Goal: Task Accomplishment & Management: Manage account settings

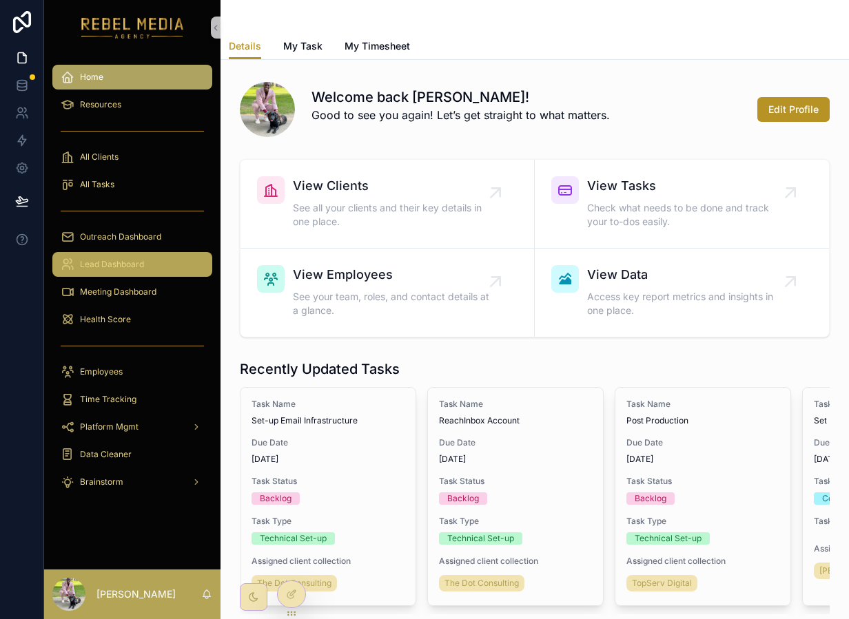
click at [105, 255] on div "Lead Dashboard" at bounding box center [132, 265] width 143 height 22
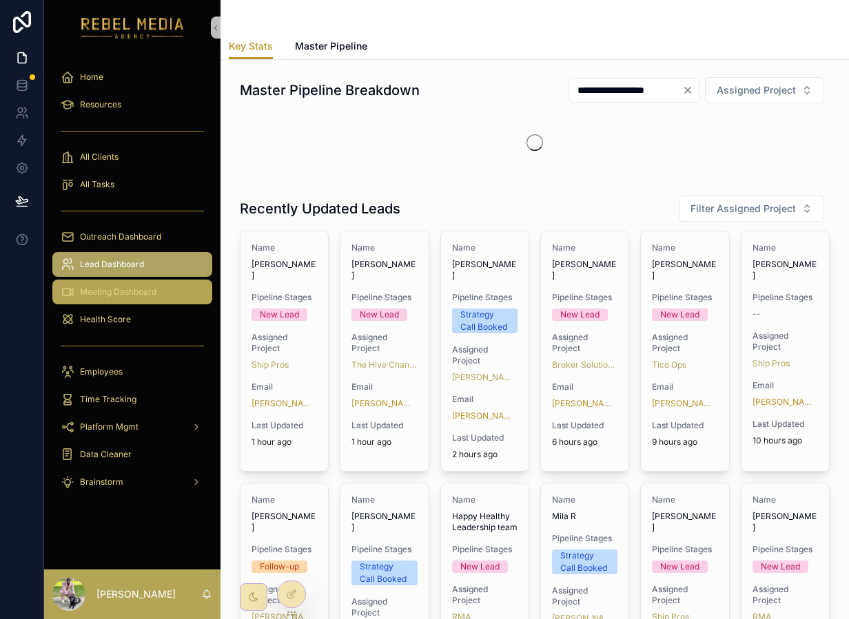
click at [89, 295] on span "Meeting Dashboard" at bounding box center [118, 292] width 76 height 11
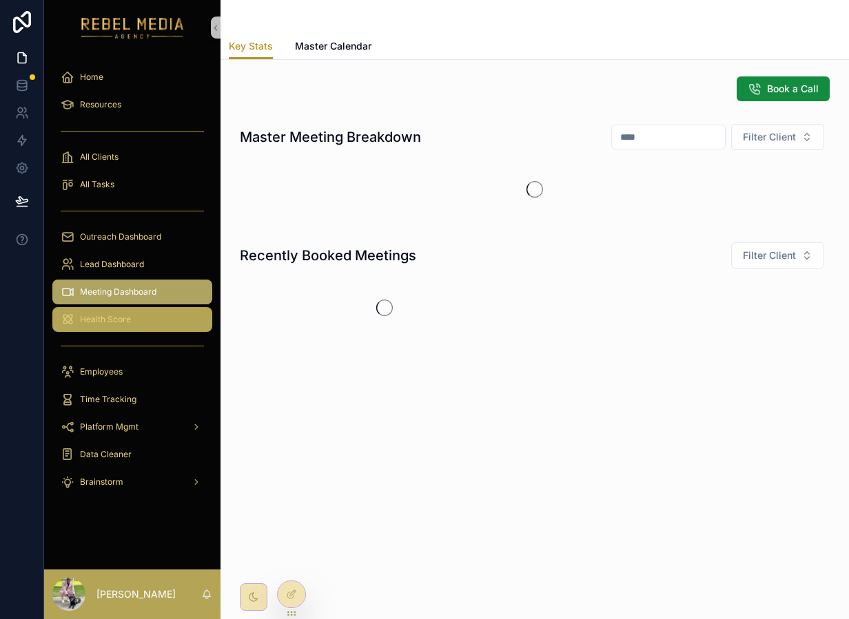
click at [88, 328] on div "Health Score" at bounding box center [132, 320] width 143 height 22
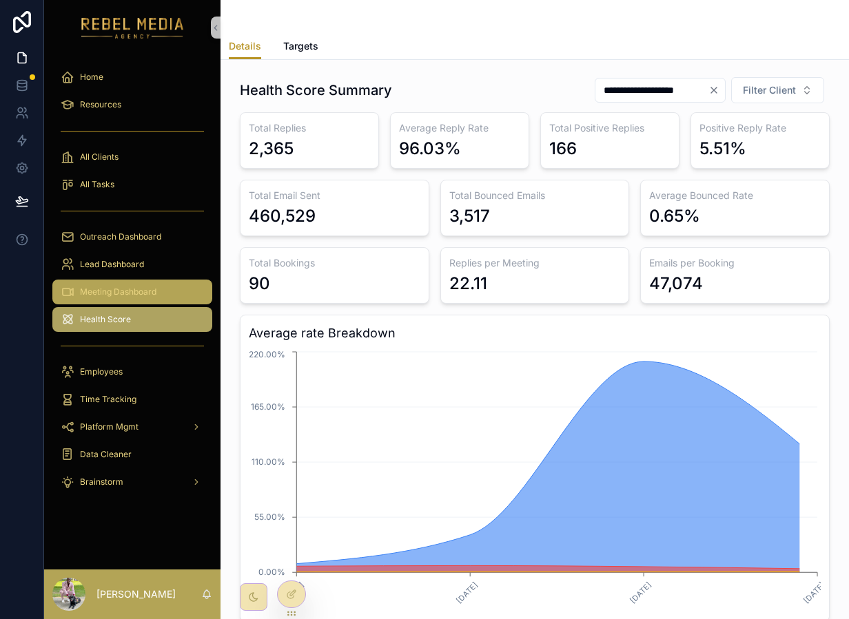
click at [167, 283] on div "Meeting Dashboard" at bounding box center [132, 292] width 143 height 22
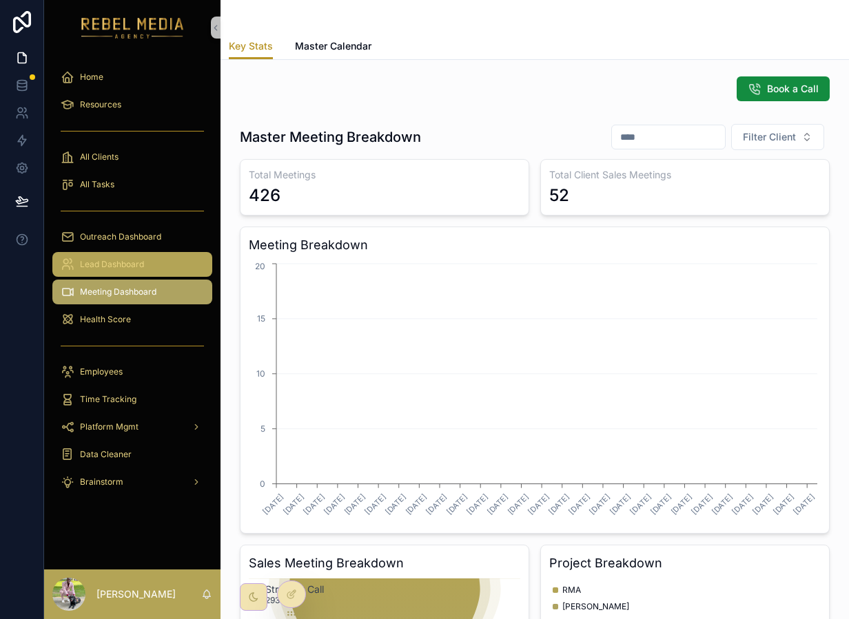
click at [143, 254] on div "Lead Dashboard" at bounding box center [132, 265] width 143 height 22
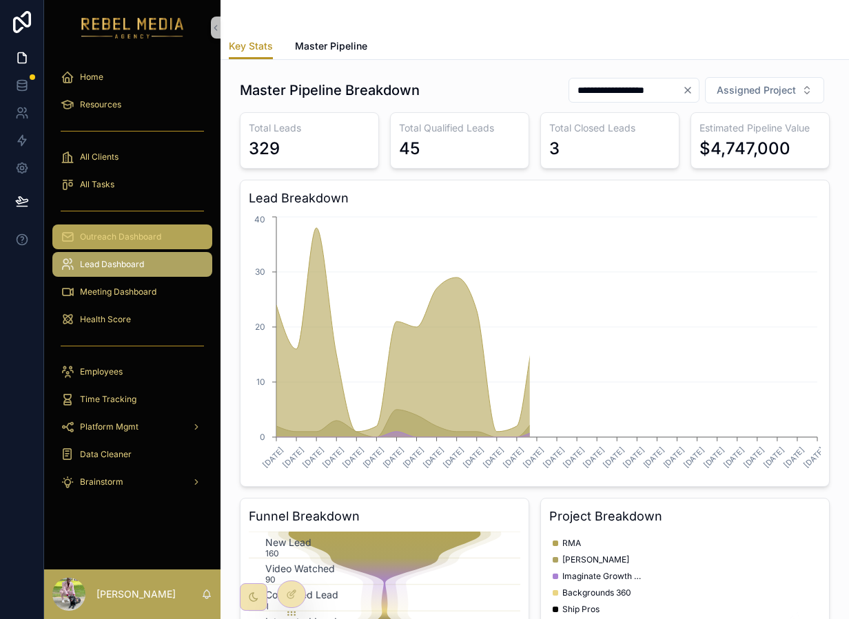
click at [143, 239] on span "Outreach Dashboard" at bounding box center [120, 236] width 81 height 11
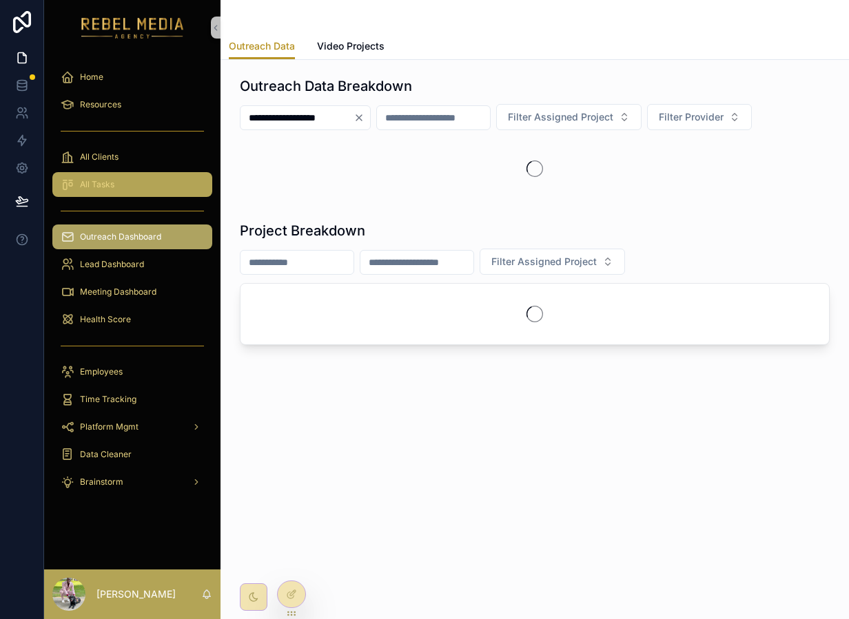
click at [136, 185] on div "All Tasks" at bounding box center [132, 185] width 143 height 22
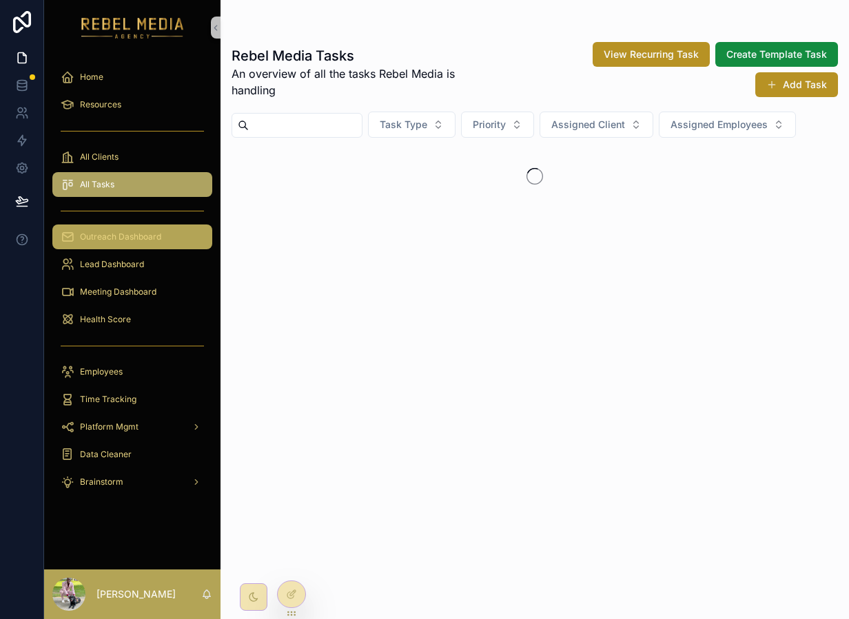
click at [134, 240] on span "Outreach Dashboard" at bounding box center [120, 236] width 81 height 11
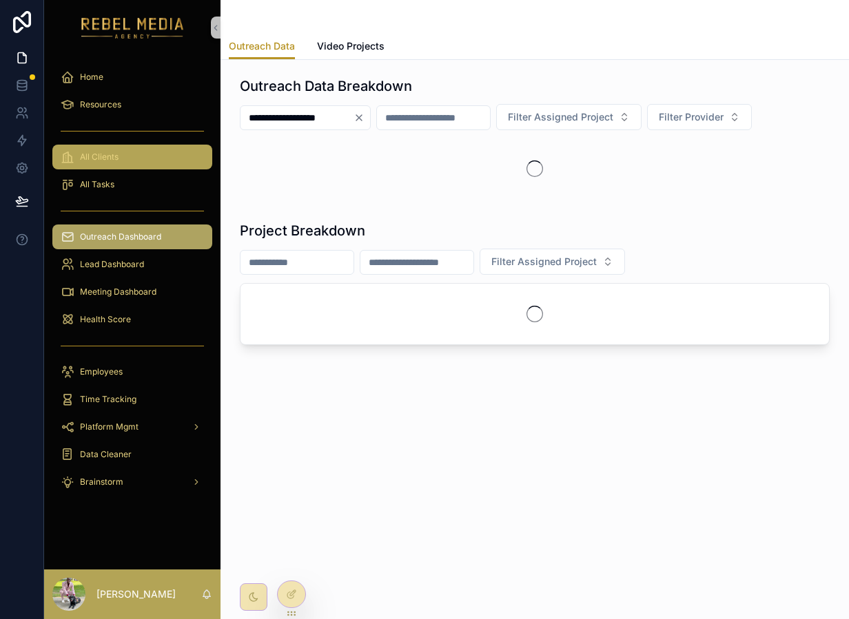
click at [126, 154] on div "All Clients" at bounding box center [132, 157] width 143 height 22
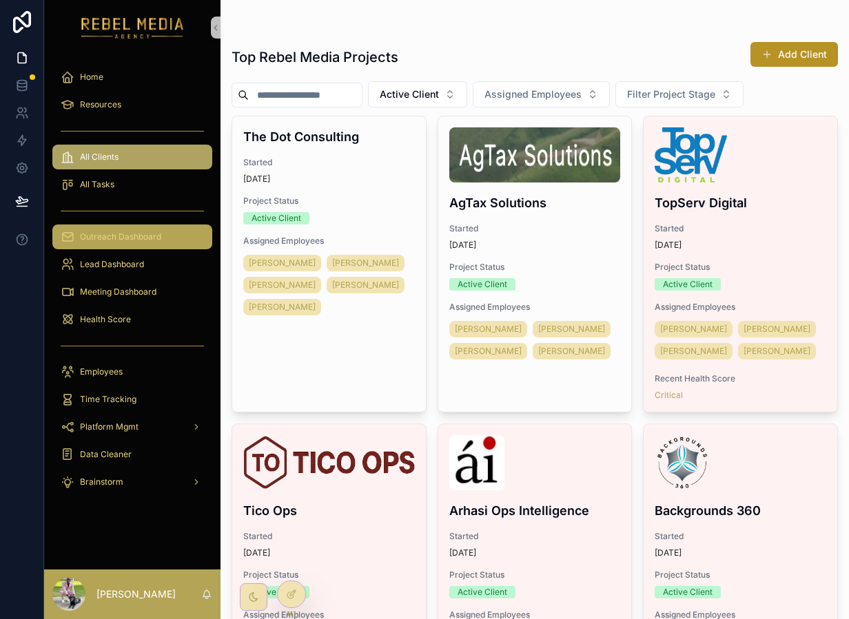
click at [103, 238] on span "Outreach Dashboard" at bounding box center [120, 236] width 81 height 11
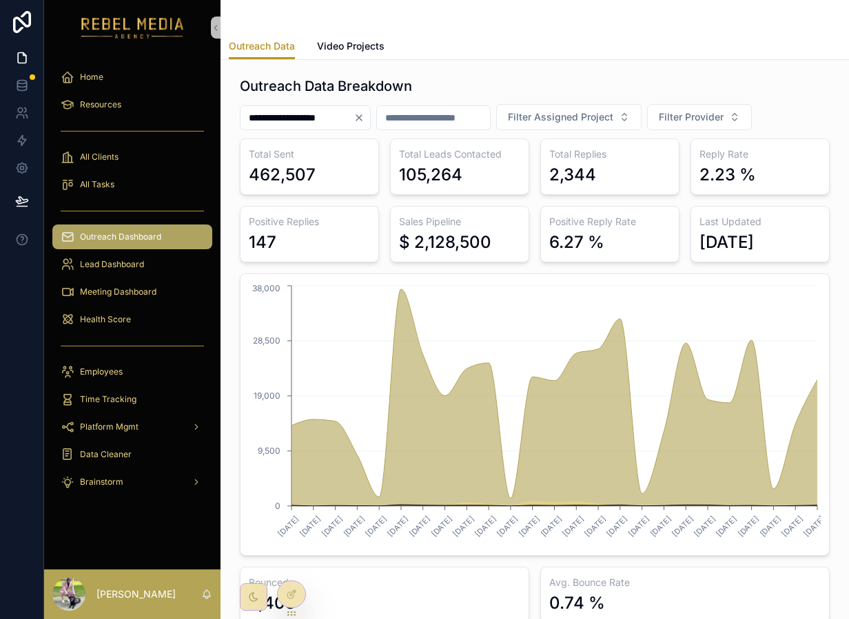
click at [362, 119] on icon "Clear" at bounding box center [359, 118] width 6 height 6
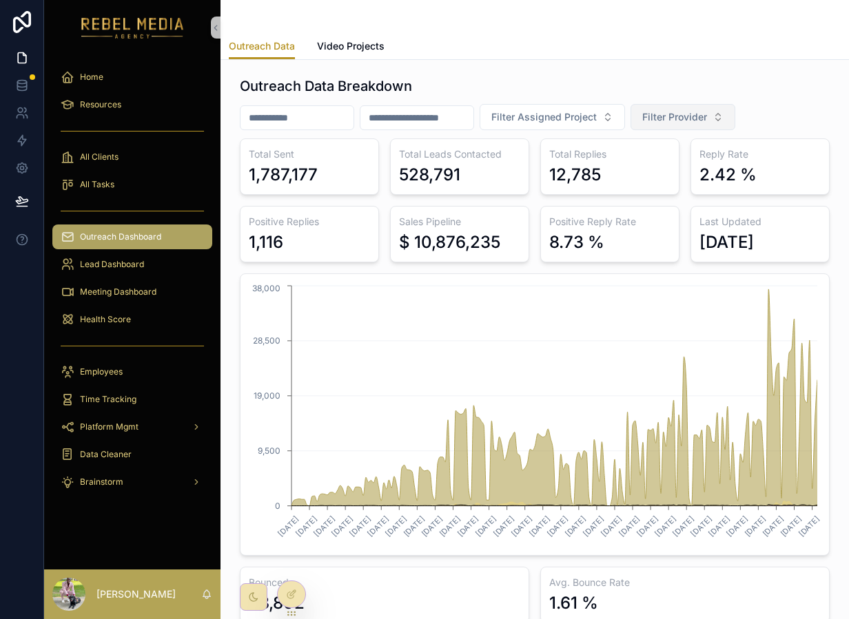
click at [707, 114] on span "Filter Provider" at bounding box center [674, 117] width 65 height 14
click at [666, 184] on div "EmailBison" at bounding box center [705, 195] width 165 height 22
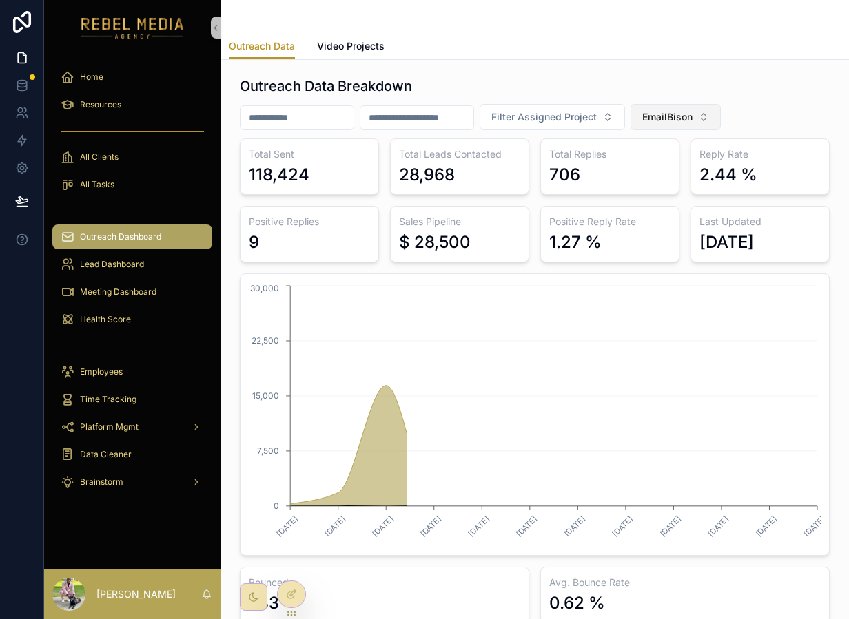
click at [701, 109] on button "EmailBison" at bounding box center [675, 117] width 90 height 26
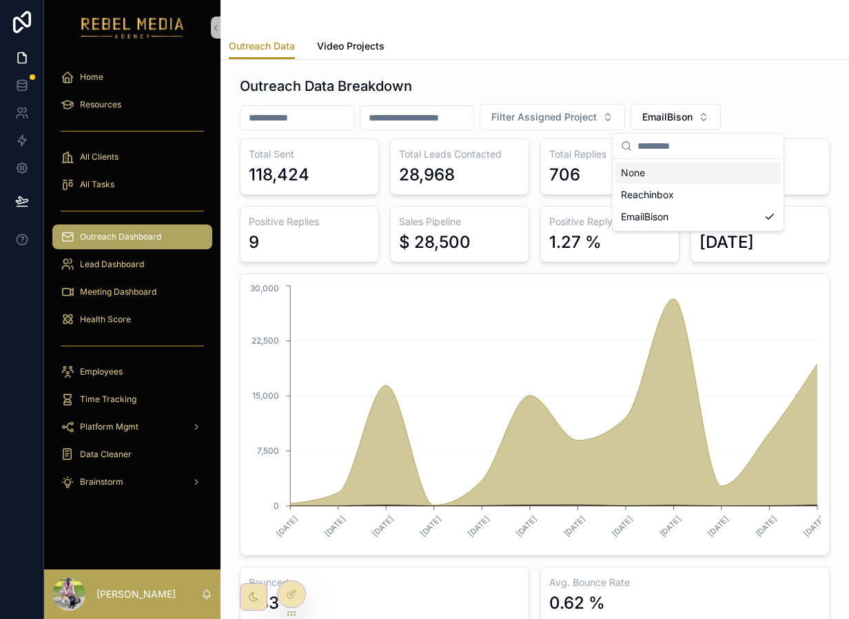
click at [656, 159] on div "None Reachinbox EmailBison" at bounding box center [698, 195] width 171 height 72
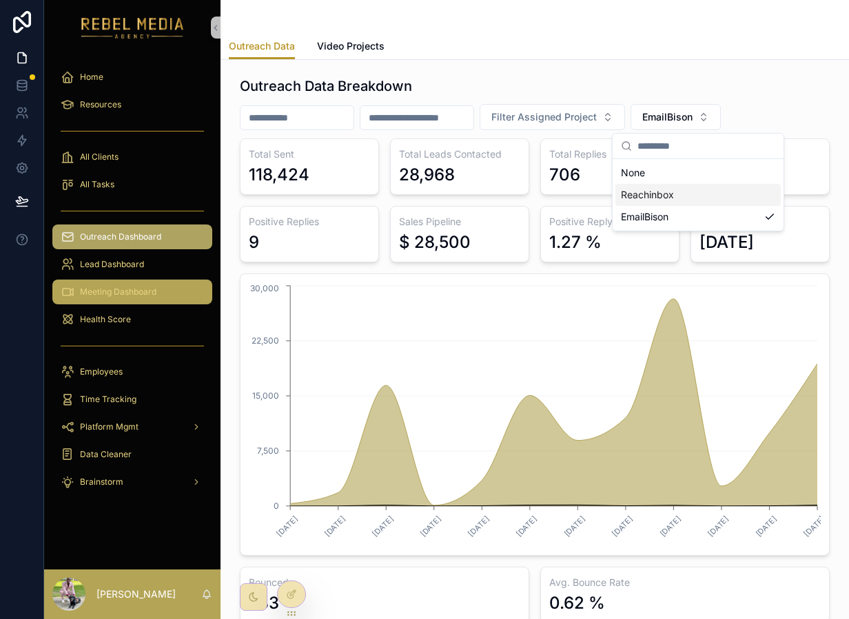
click at [136, 287] on span "Meeting Dashboard" at bounding box center [118, 292] width 76 height 11
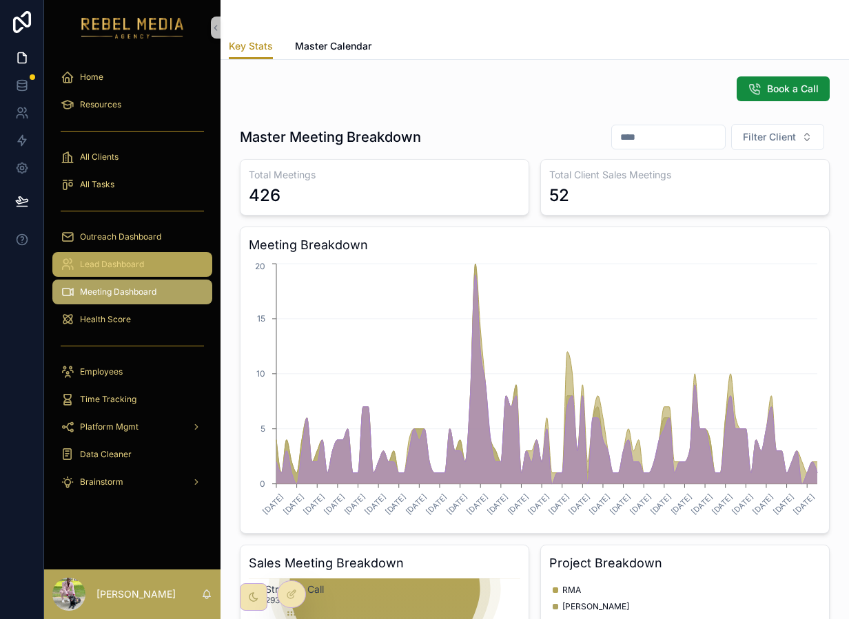
click at [123, 254] on div "Lead Dashboard" at bounding box center [132, 265] width 143 height 22
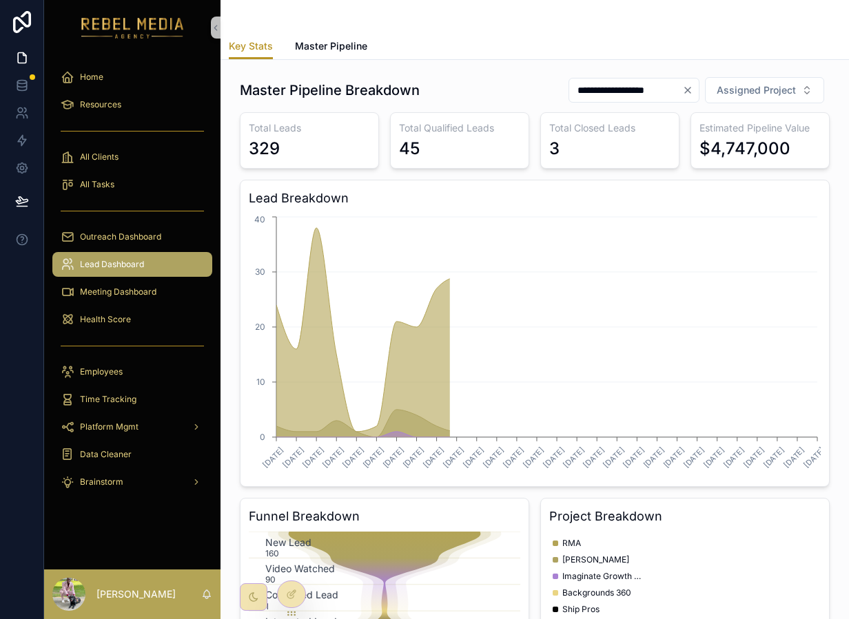
click at [118, 268] on span "Lead Dashboard" at bounding box center [112, 264] width 64 height 11
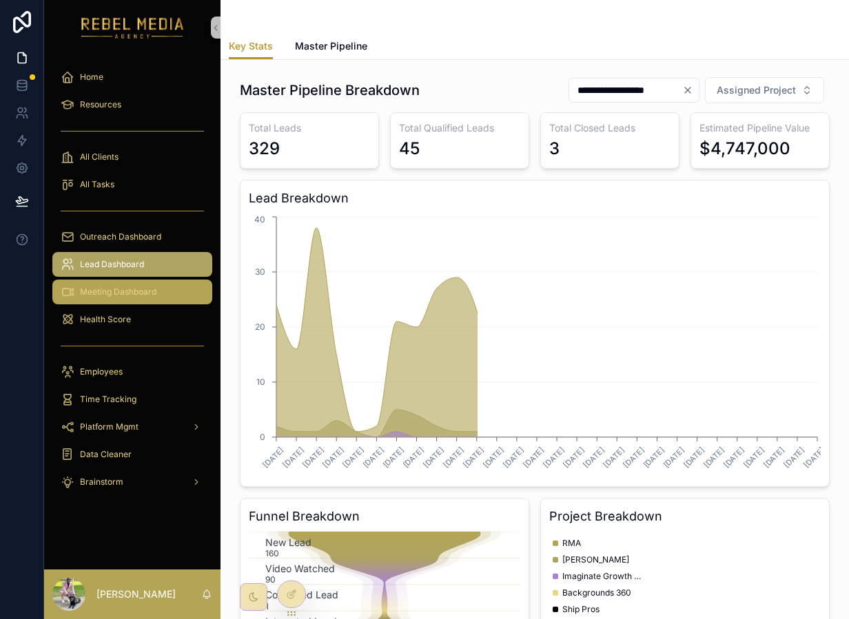
click at [119, 295] on span "Meeting Dashboard" at bounding box center [118, 292] width 76 height 11
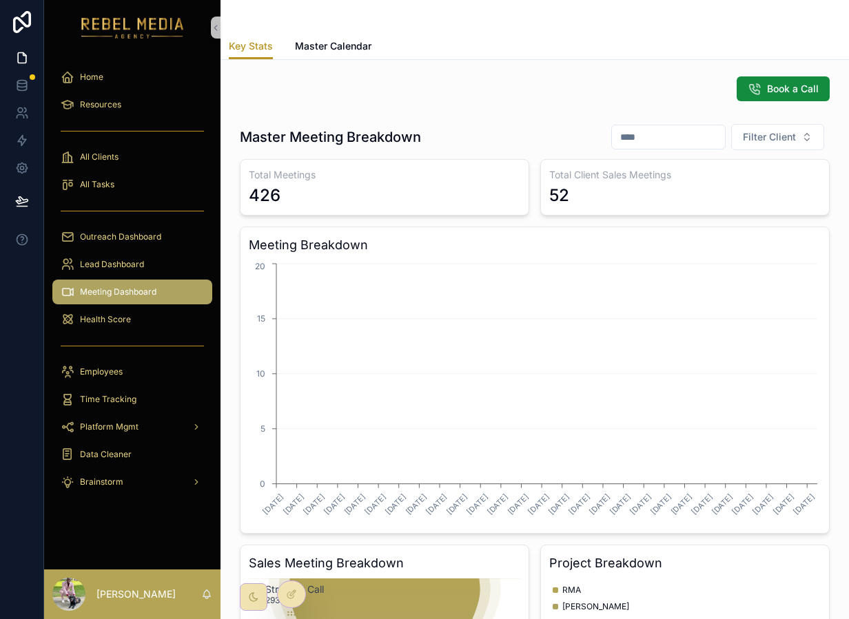
click at [118, 302] on div "Meeting Dashboard" at bounding box center [132, 292] width 143 height 22
click at [115, 325] on span "Health Score" at bounding box center [105, 319] width 51 height 11
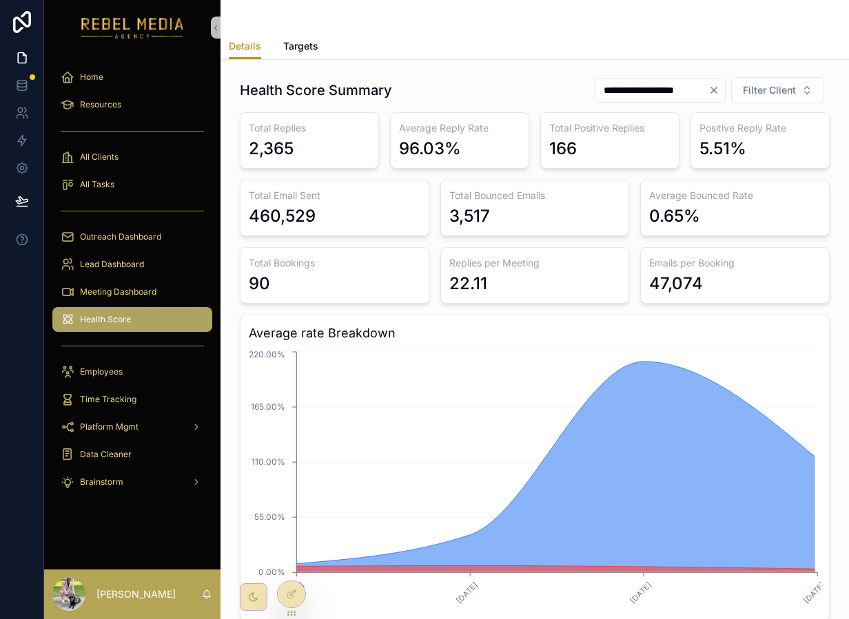
click at [115, 121] on div "scrollable content" at bounding box center [132, 131] width 160 height 22
click at [115, 112] on div "Resources" at bounding box center [132, 105] width 143 height 22
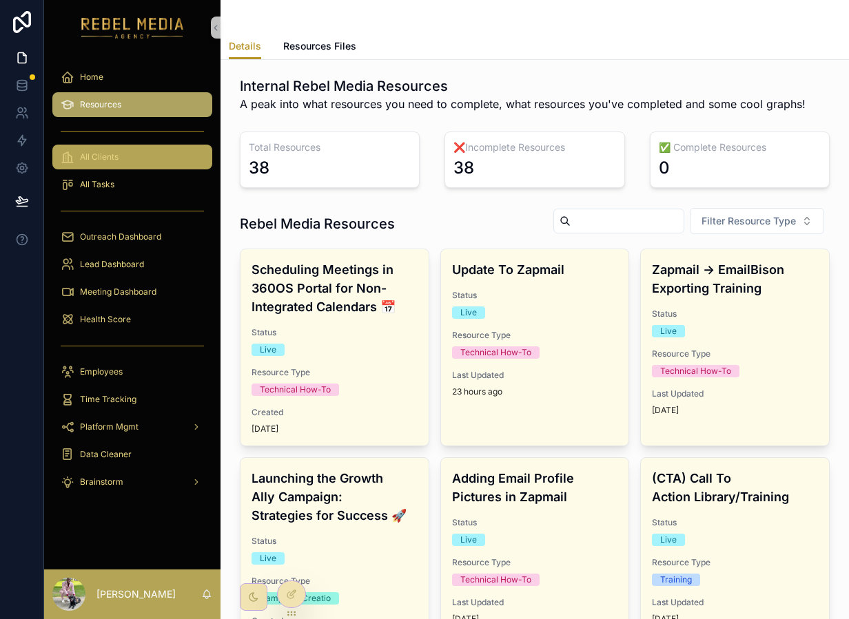
click at [113, 167] on div "All Clients" at bounding box center [132, 157] width 143 height 22
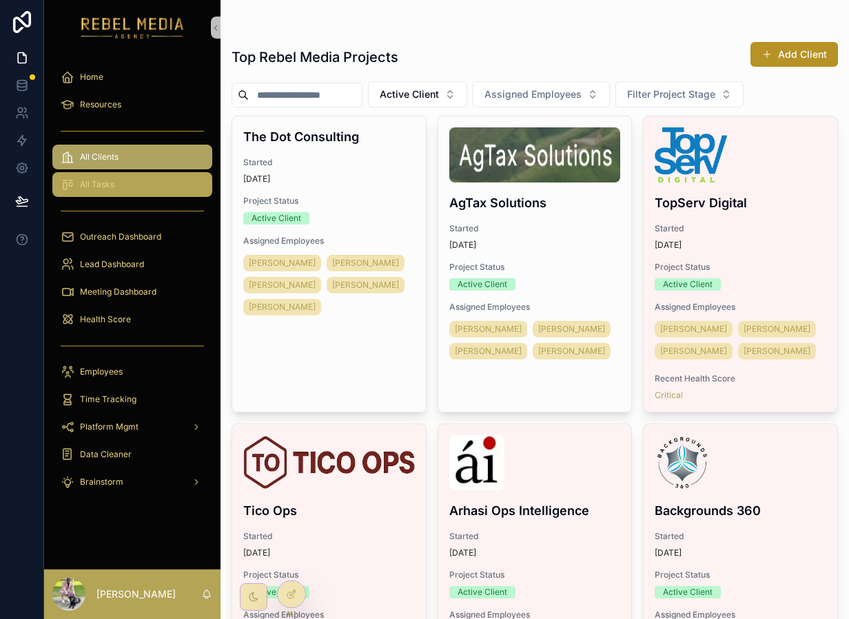
click at [125, 188] on div "All Tasks" at bounding box center [132, 185] width 143 height 22
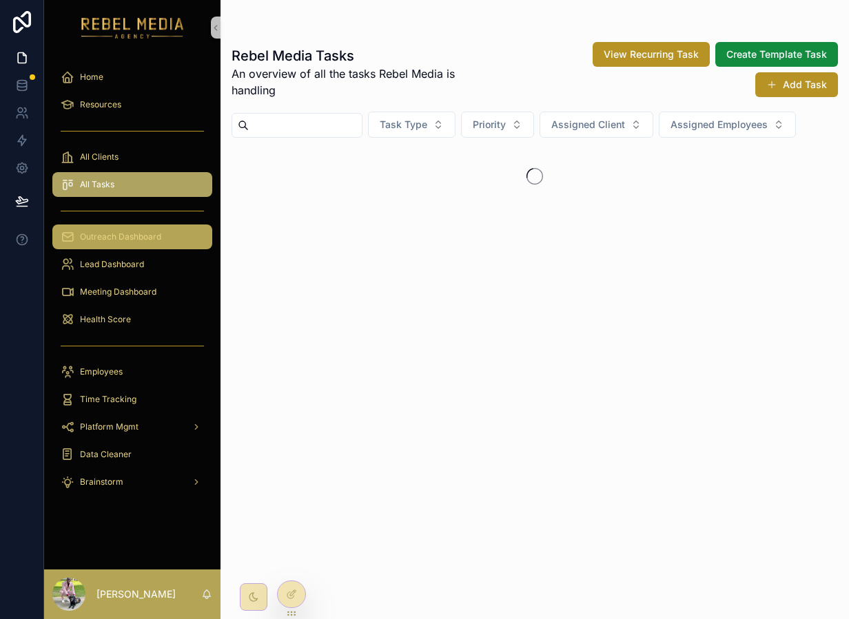
click at [120, 232] on span "Outreach Dashboard" at bounding box center [120, 236] width 81 height 11
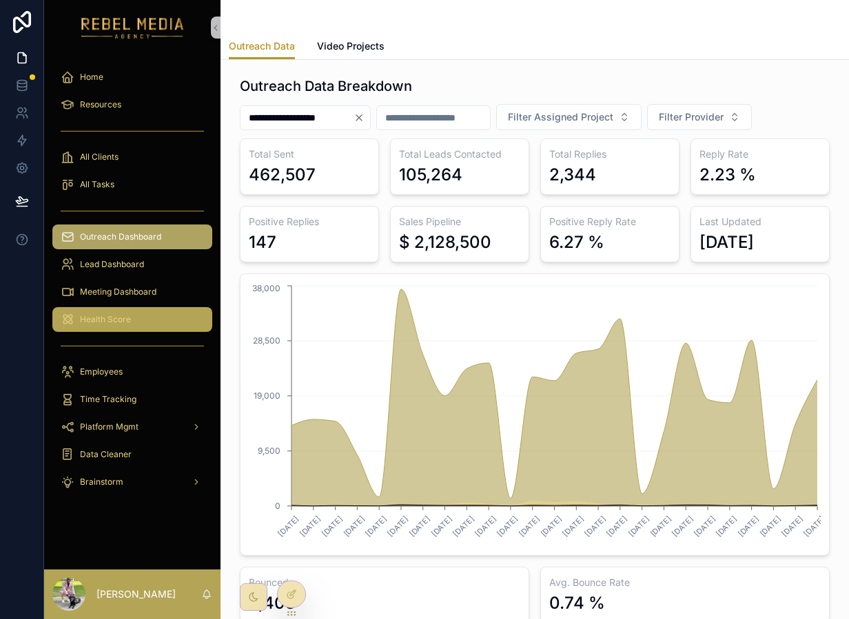
click at [125, 313] on div "Health Score" at bounding box center [132, 320] width 143 height 22
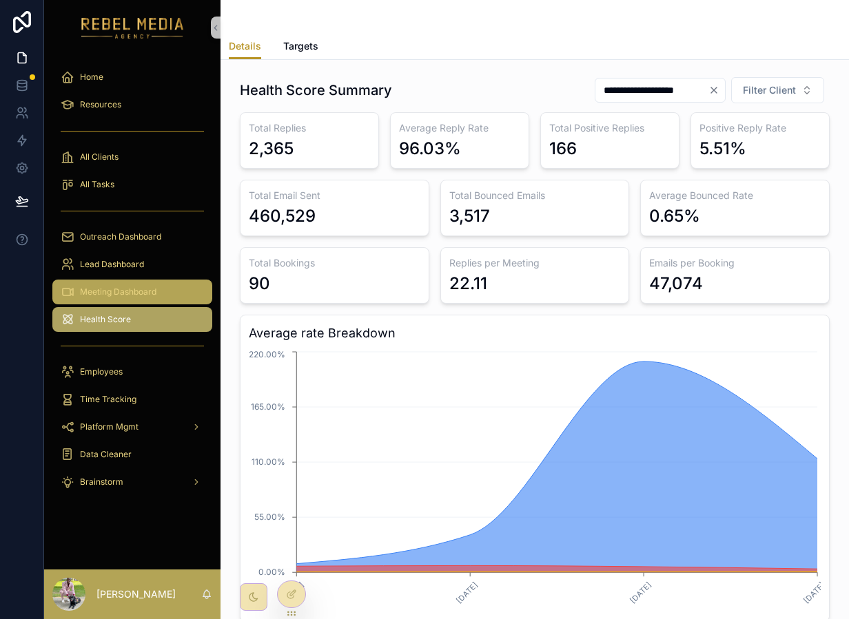
click at [132, 288] on span "Meeting Dashboard" at bounding box center [118, 292] width 76 height 11
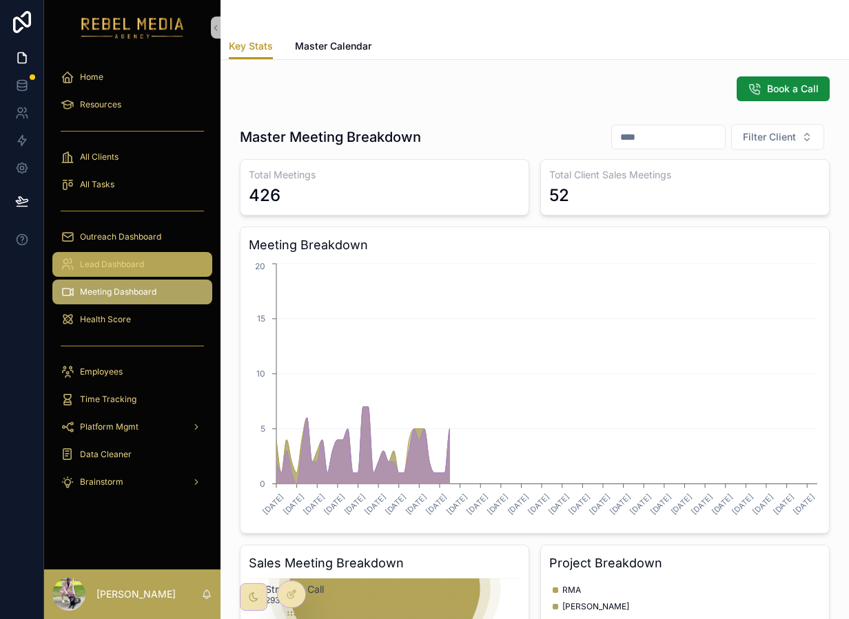
click at [121, 260] on span "Lead Dashboard" at bounding box center [112, 264] width 64 height 11
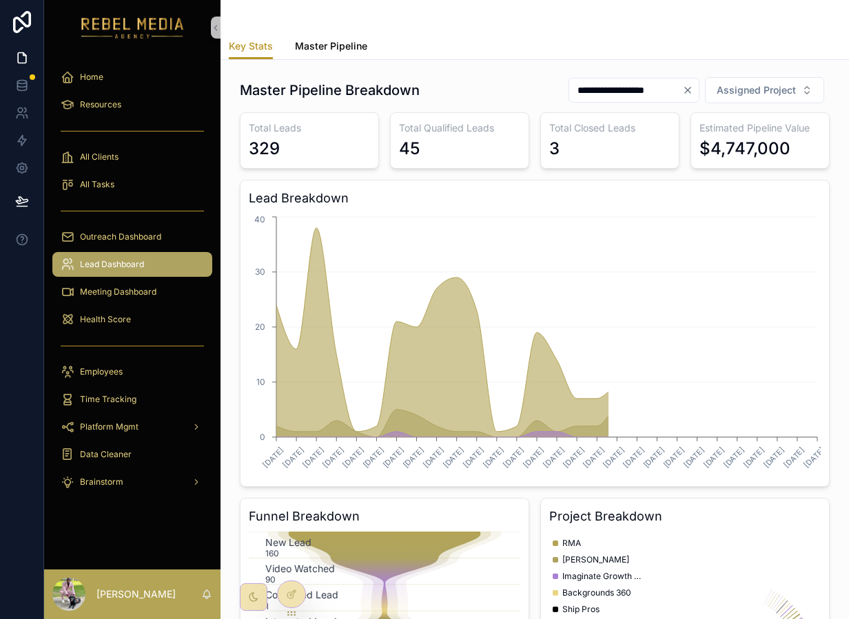
click at [316, 38] on link "Master Pipeline" at bounding box center [331, 48] width 72 height 28
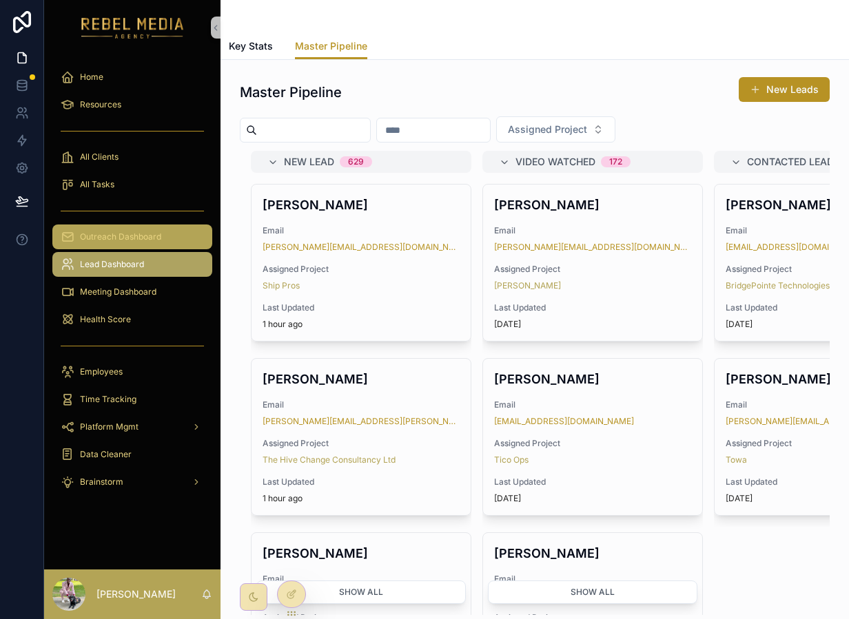
click at [76, 247] on div "Outreach Dashboard" at bounding box center [132, 237] width 143 height 22
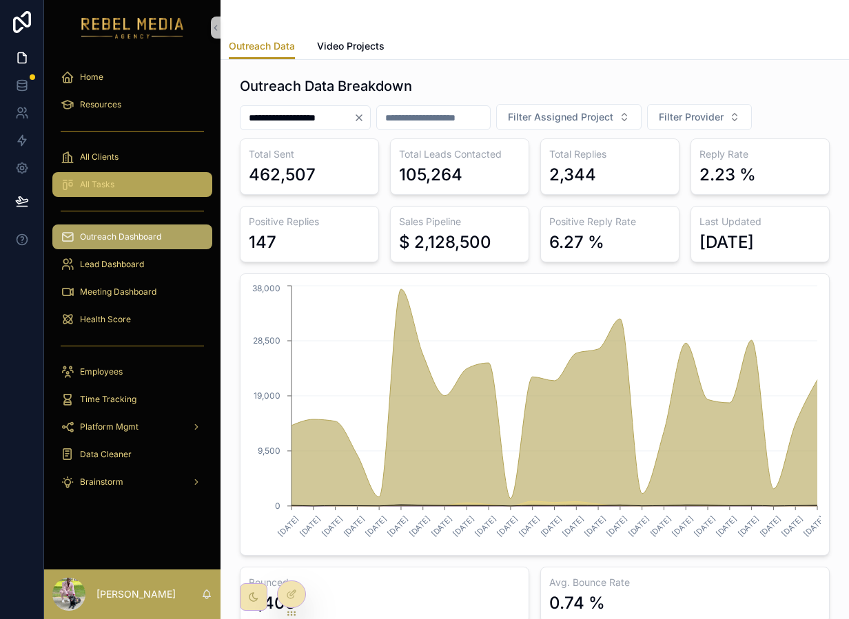
click at [89, 185] on span "All Tasks" at bounding box center [97, 184] width 34 height 11
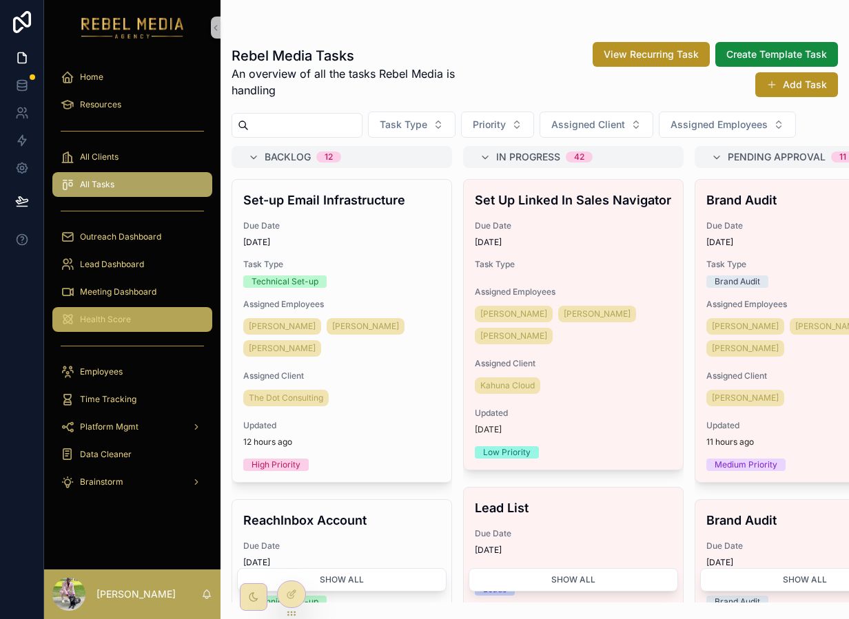
click at [110, 320] on span "Health Score" at bounding box center [105, 319] width 51 height 11
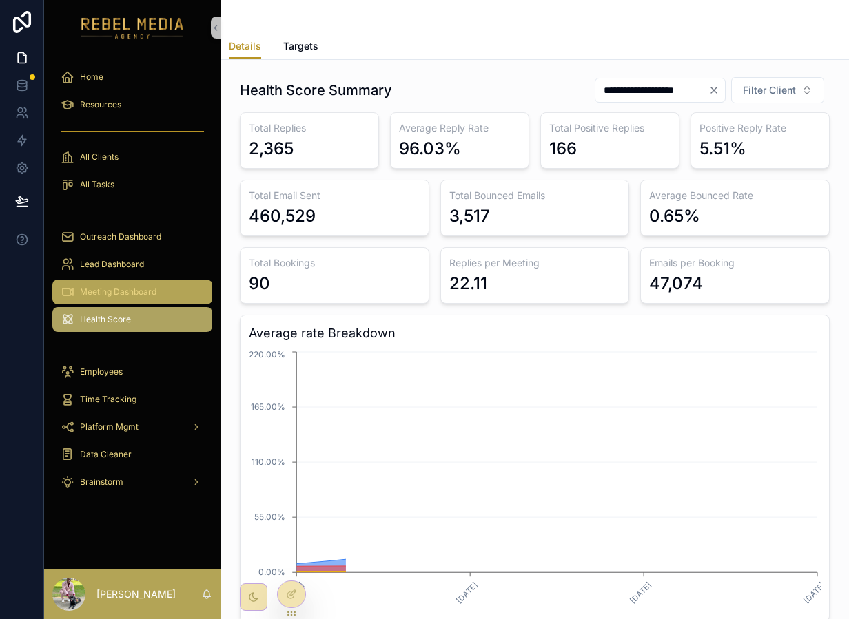
click at [119, 290] on span "Meeting Dashboard" at bounding box center [118, 292] width 76 height 11
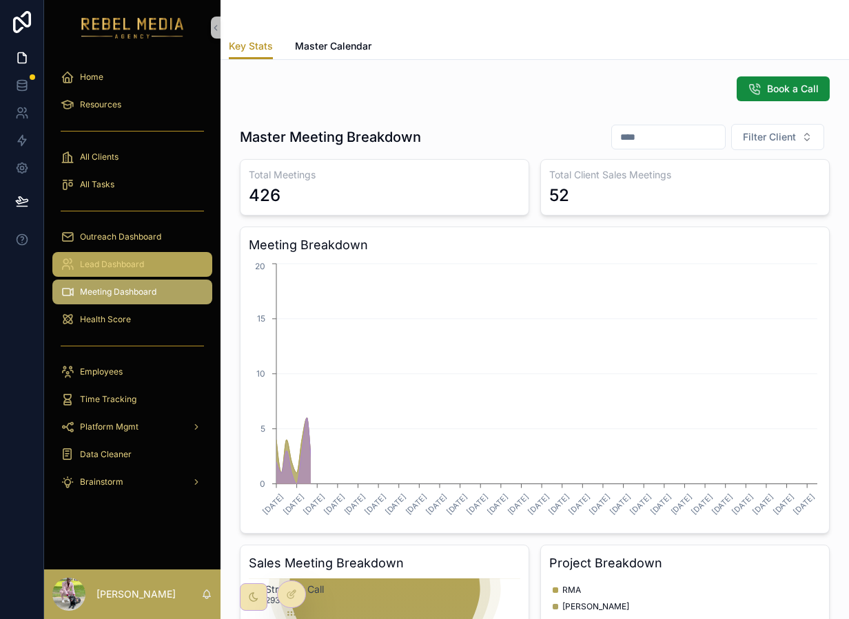
click at [120, 274] on div "Lead Dashboard" at bounding box center [132, 265] width 143 height 22
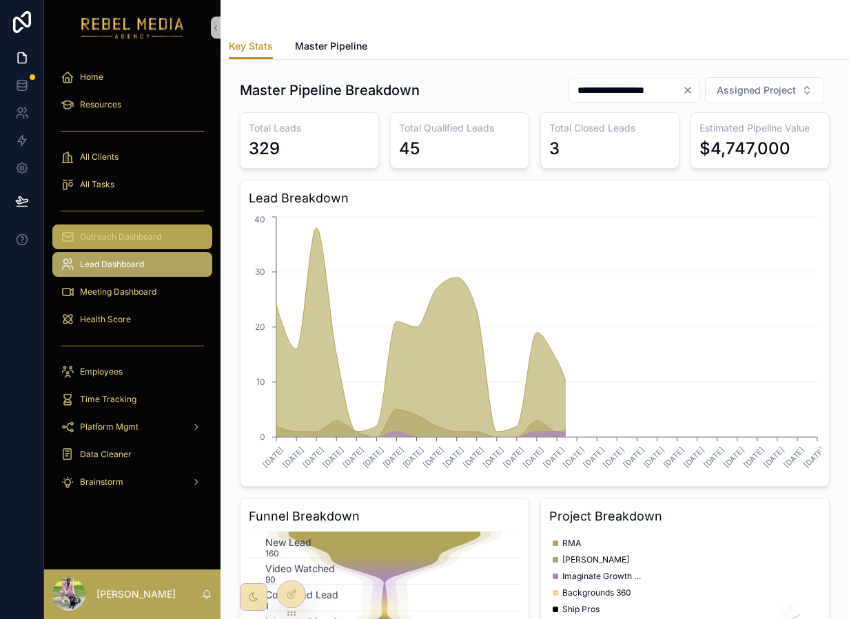
click at [127, 248] on link "Outreach Dashboard" at bounding box center [132, 237] width 160 height 25
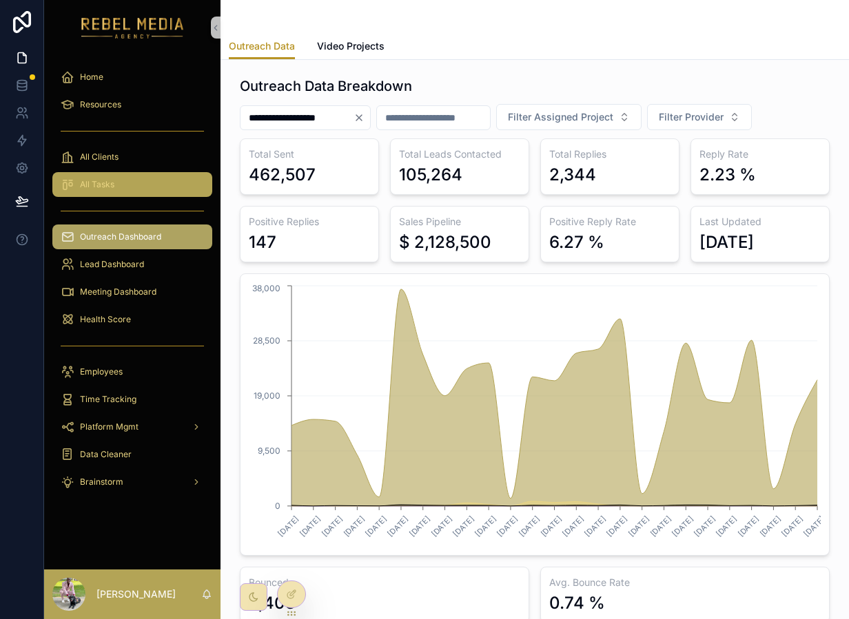
click at [138, 192] on div "All Tasks" at bounding box center [132, 185] width 143 height 22
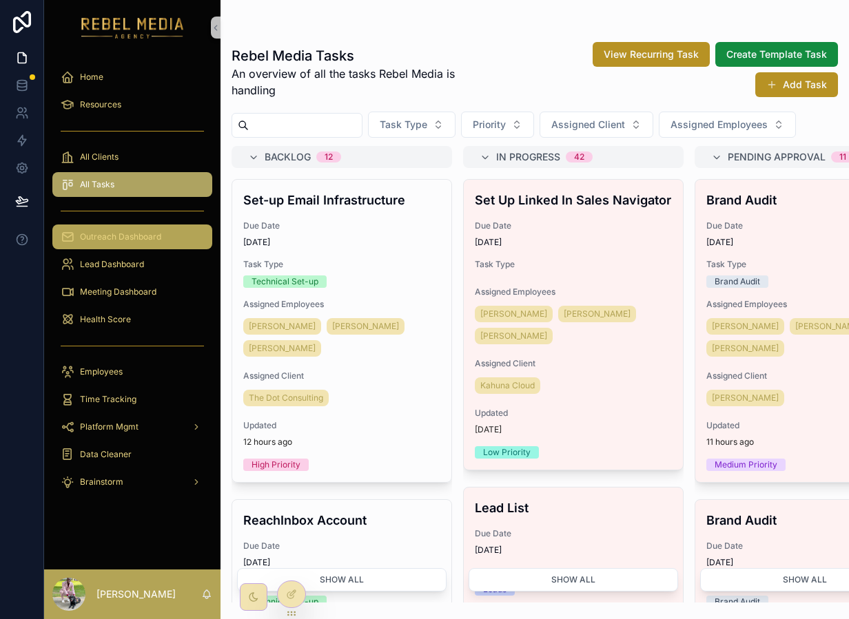
click at [127, 225] on link "Outreach Dashboard" at bounding box center [132, 237] width 160 height 25
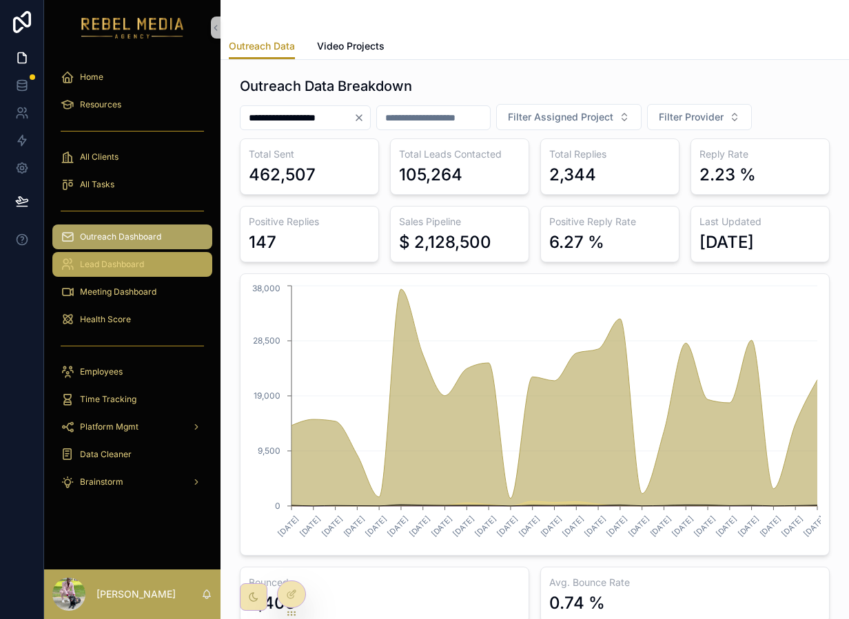
click at [166, 274] on div "Lead Dashboard" at bounding box center [132, 265] width 143 height 22
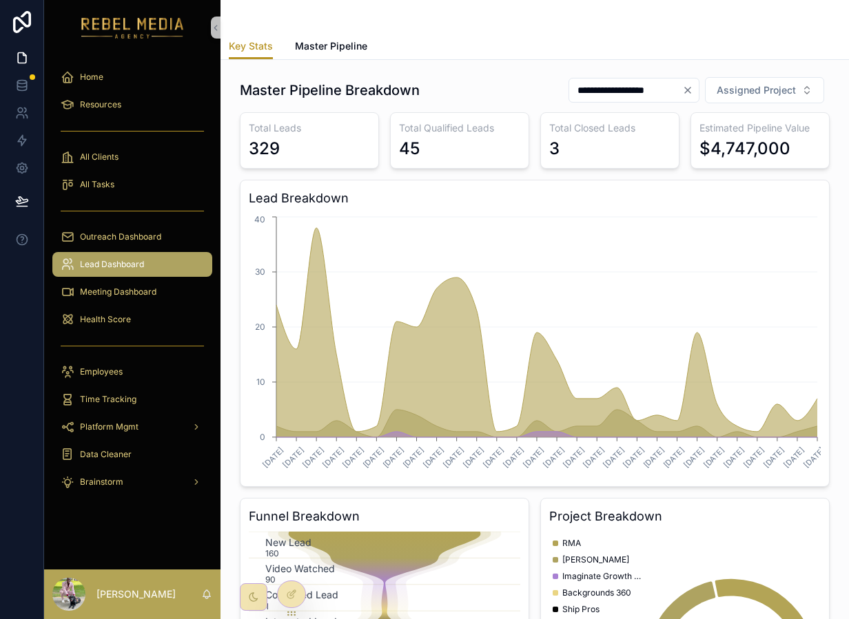
click at [342, 50] on span "Master Pipeline" at bounding box center [331, 46] width 72 height 14
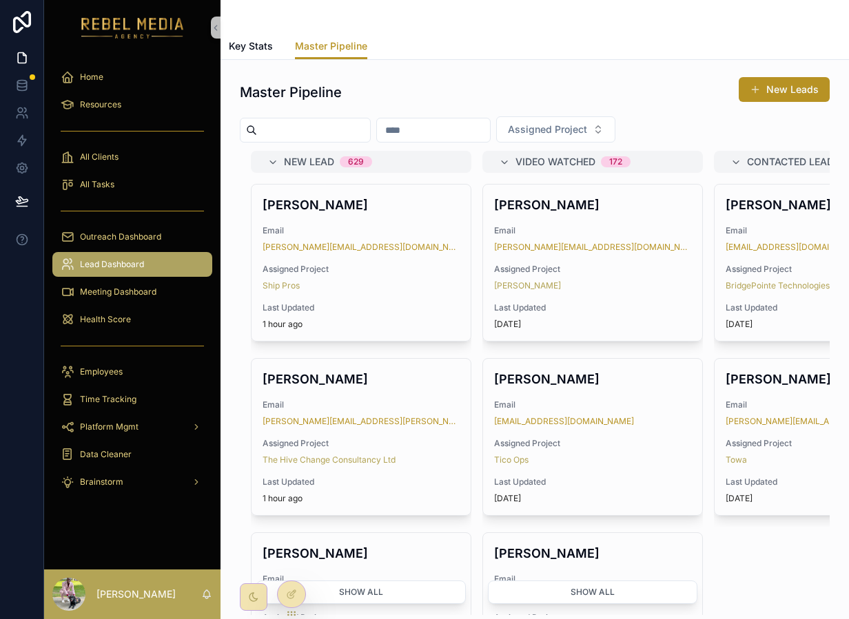
click at [154, 278] on div "Lead Dashboard" at bounding box center [132, 265] width 176 height 28
click at [145, 301] on div "Meeting Dashboard" at bounding box center [132, 292] width 143 height 22
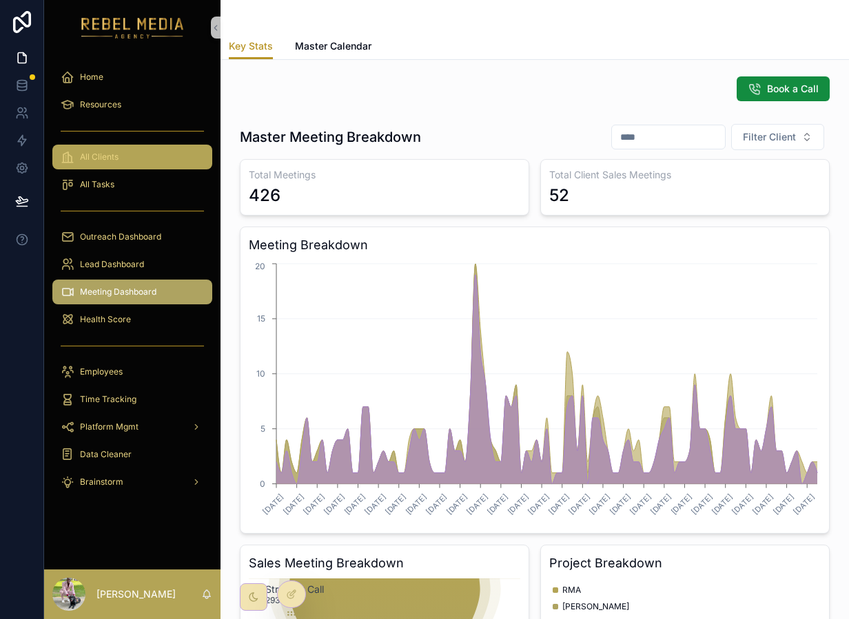
click at [110, 158] on span "All Clients" at bounding box center [99, 157] width 39 height 11
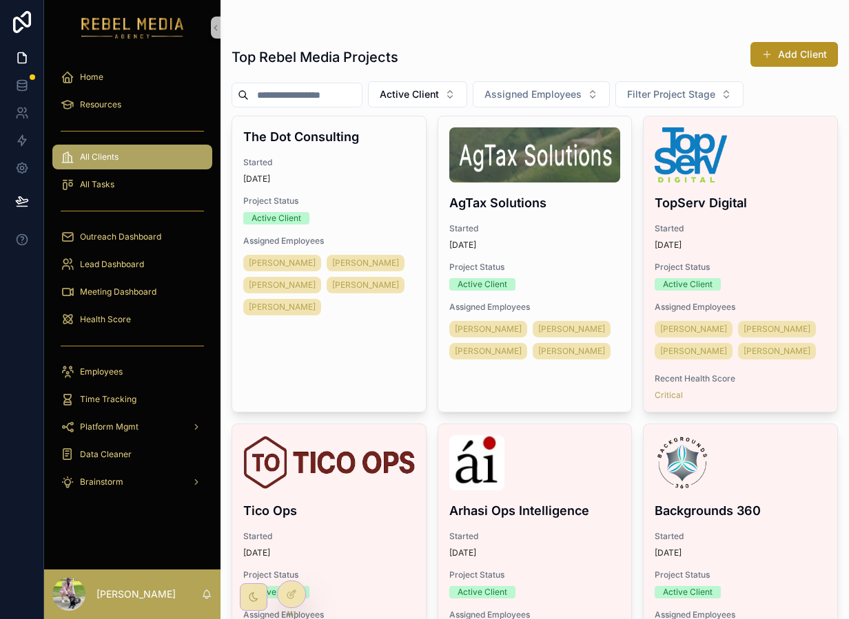
click at [112, 205] on div "scrollable content" at bounding box center [132, 211] width 160 height 22
click at [116, 246] on div "Outreach Dashboard" at bounding box center [132, 237] width 143 height 22
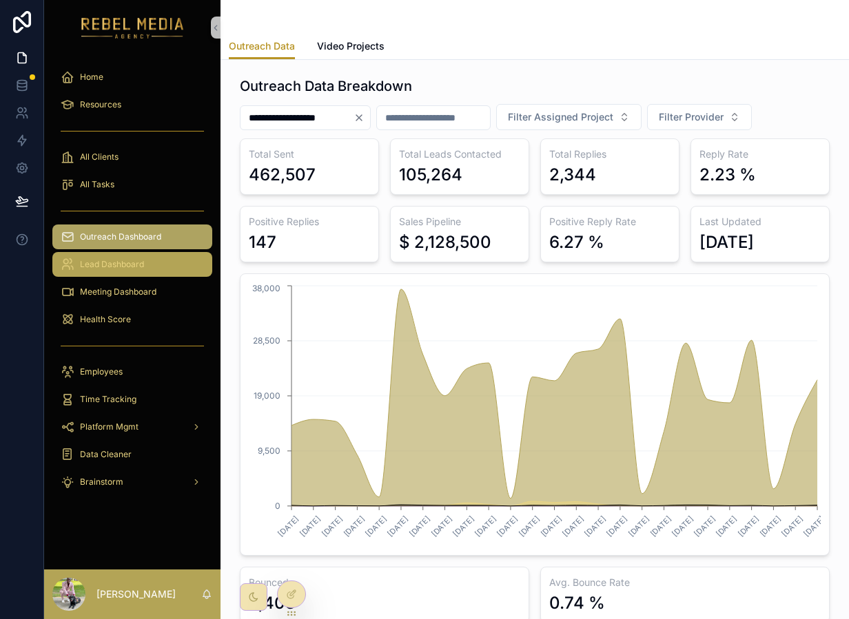
click at [136, 267] on span "Lead Dashboard" at bounding box center [112, 264] width 64 height 11
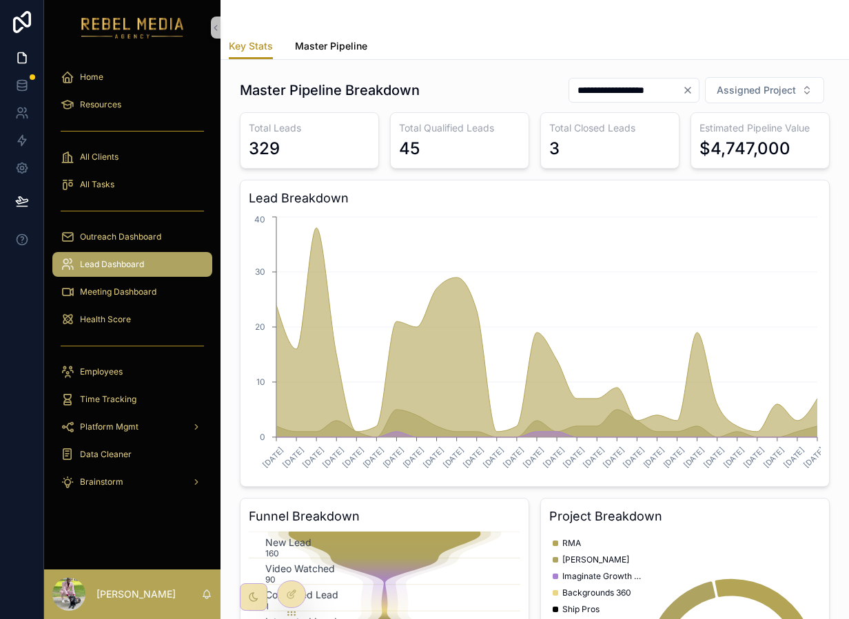
click at [340, 55] on link "Master Pipeline" at bounding box center [331, 48] width 72 height 28
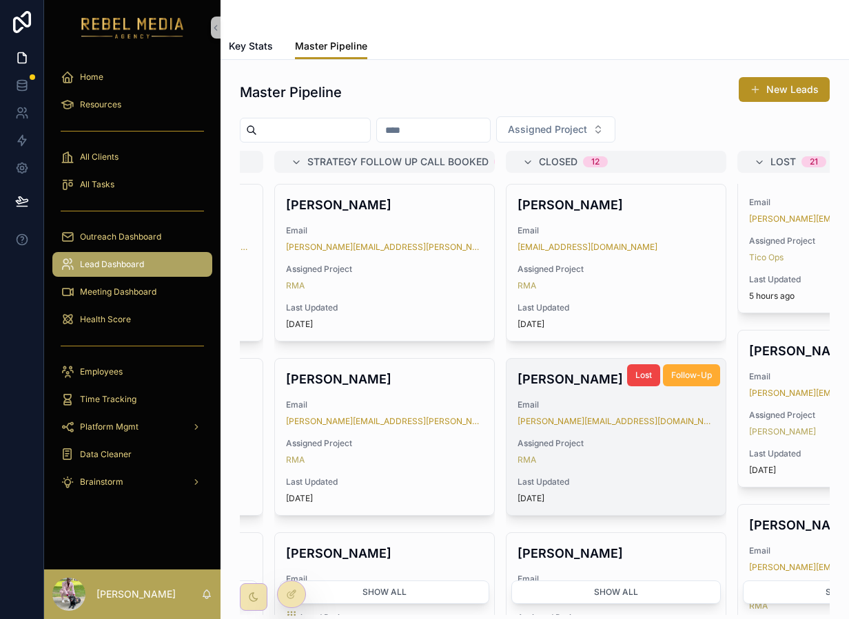
scroll to position [0, 1133]
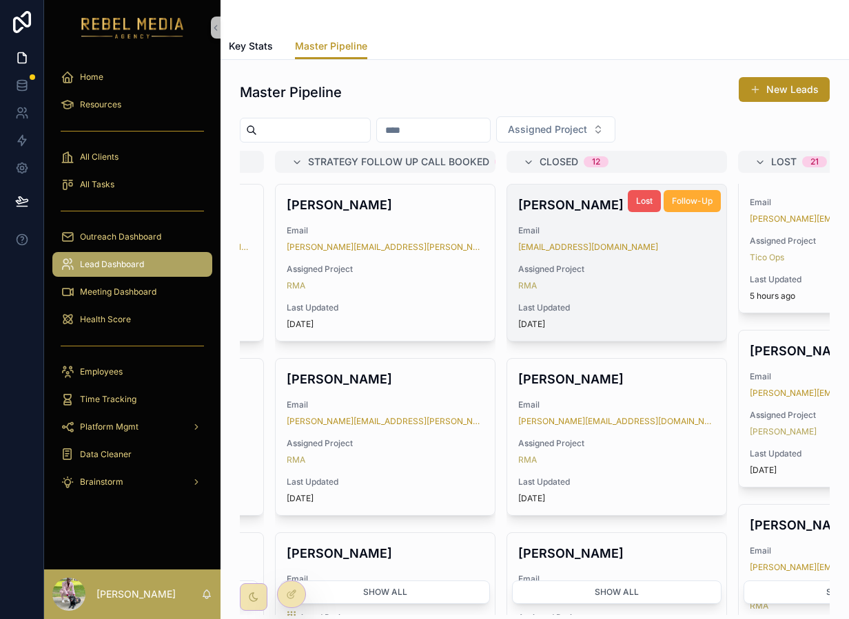
click at [644, 198] on span "Lost" at bounding box center [644, 201] width 17 height 11
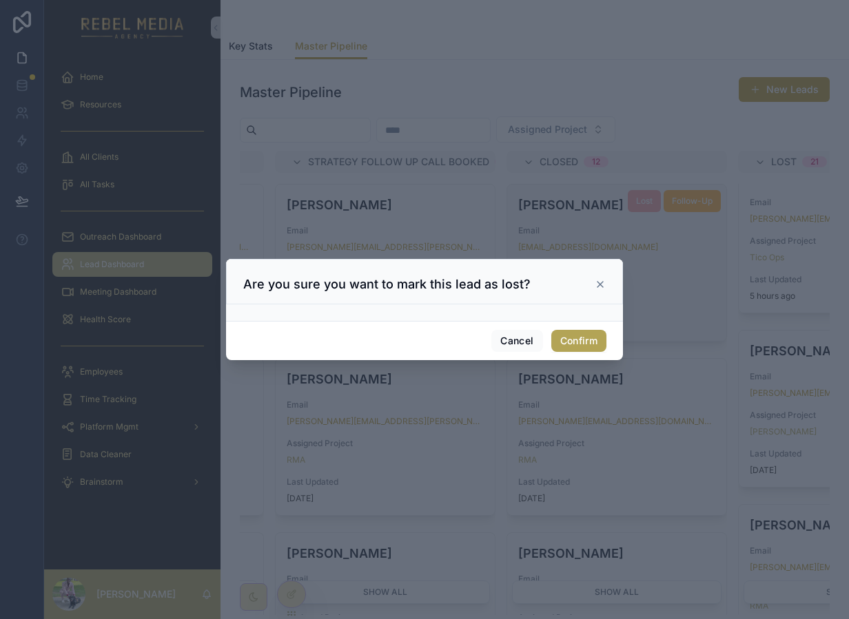
click at [579, 349] on button "Confirm" at bounding box center [578, 341] width 55 height 22
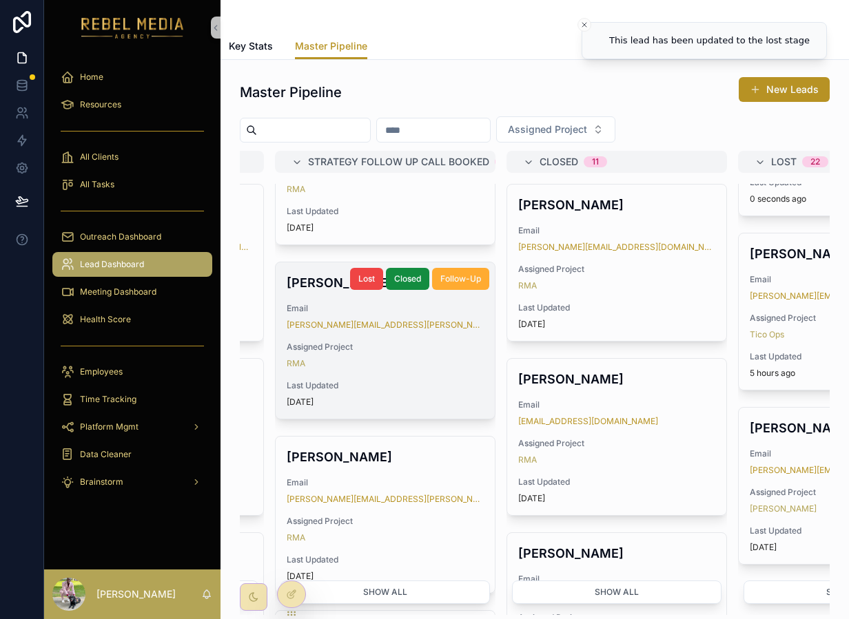
scroll to position [106, 0]
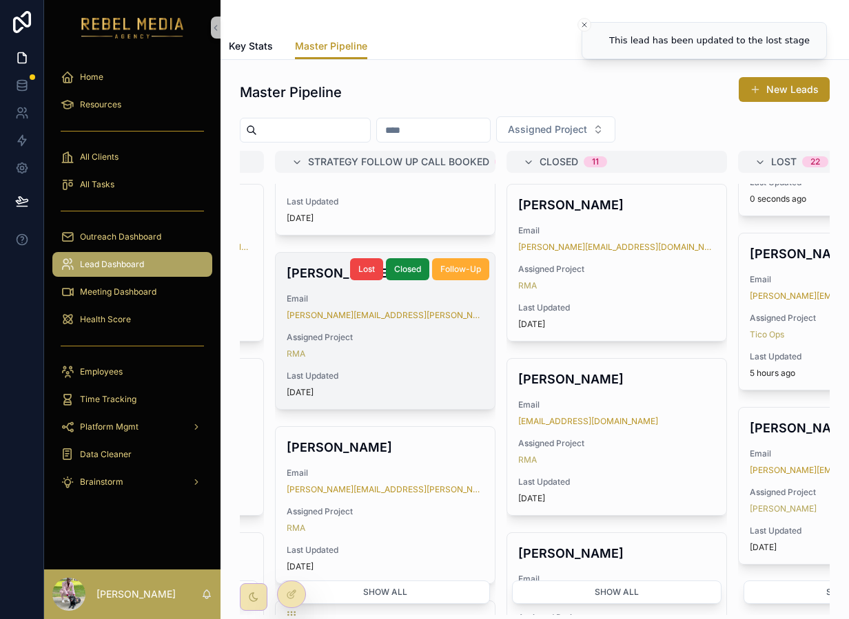
click at [431, 325] on div "[PERSON_NAME] Email [PERSON_NAME][EMAIL_ADDRESS][PERSON_NAME][DOMAIN_NAME] Assi…" at bounding box center [385, 331] width 219 height 156
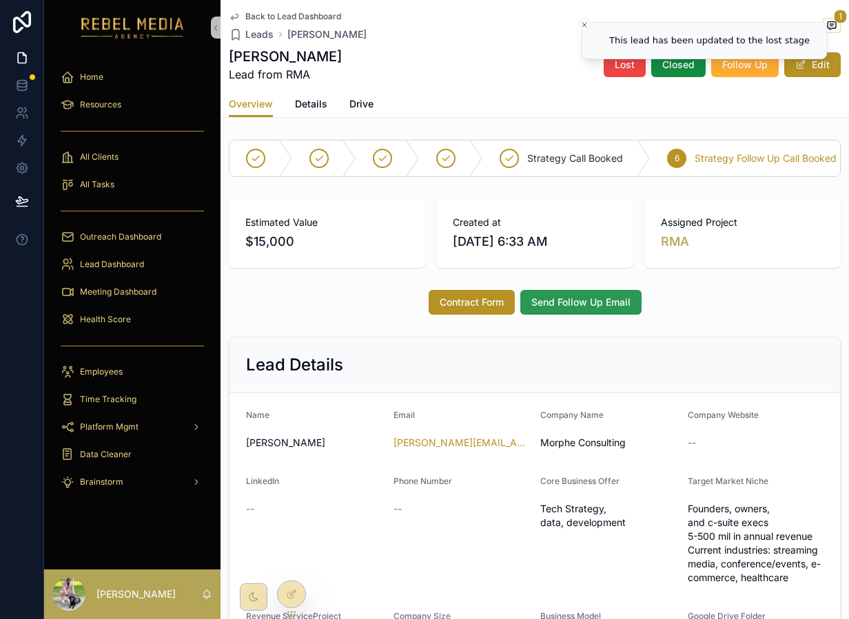
click at [615, 296] on span "Send Follow Up Email" at bounding box center [580, 303] width 99 height 14
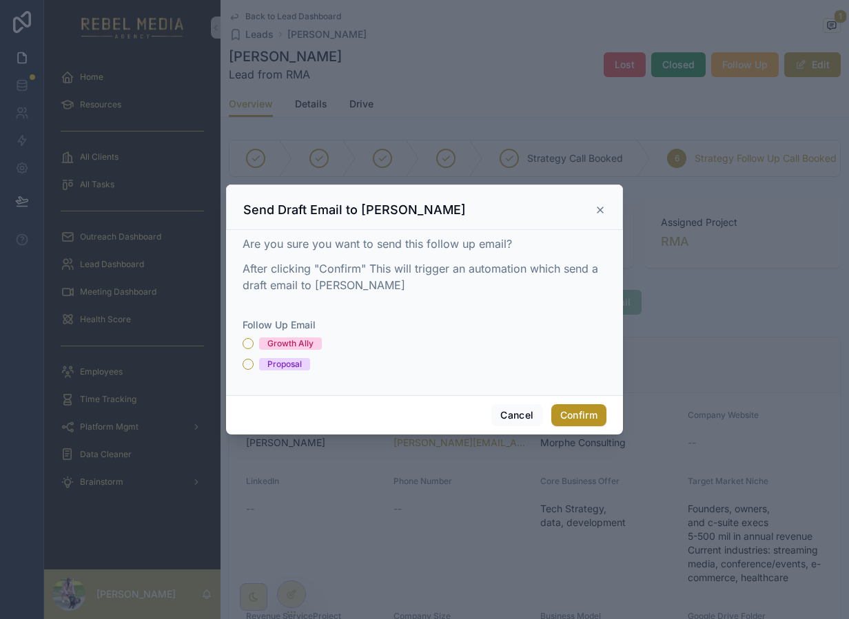
click at [301, 347] on div "Growth Ally" at bounding box center [290, 344] width 46 height 12
click at [254, 347] on button "Growth Ally" at bounding box center [248, 343] width 11 height 11
click at [323, 274] on p "After clicking "Confirm" This will trigger an automation which send a draft ema…" at bounding box center [425, 276] width 364 height 33
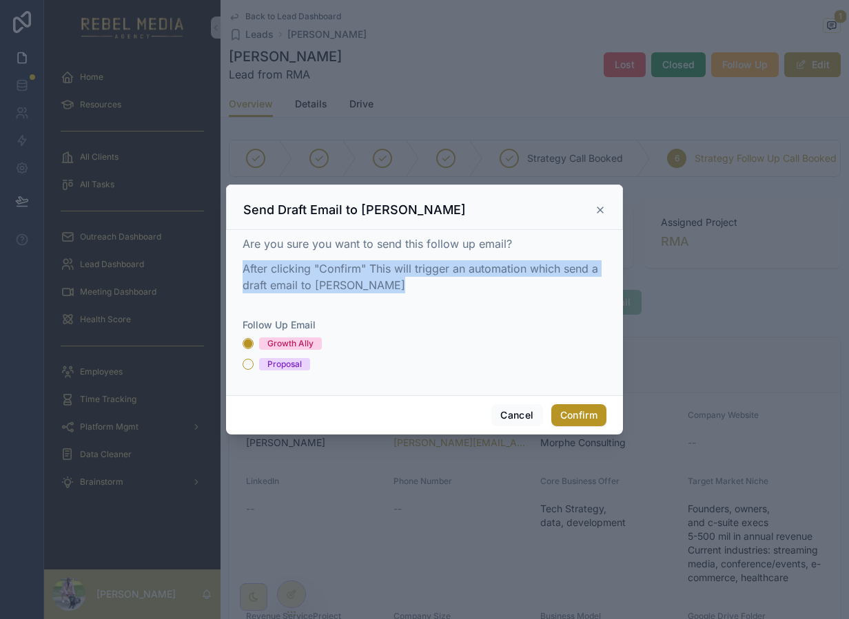
click at [323, 274] on p "After clicking "Confirm" This will trigger an automation which send a draft ema…" at bounding box center [425, 276] width 364 height 33
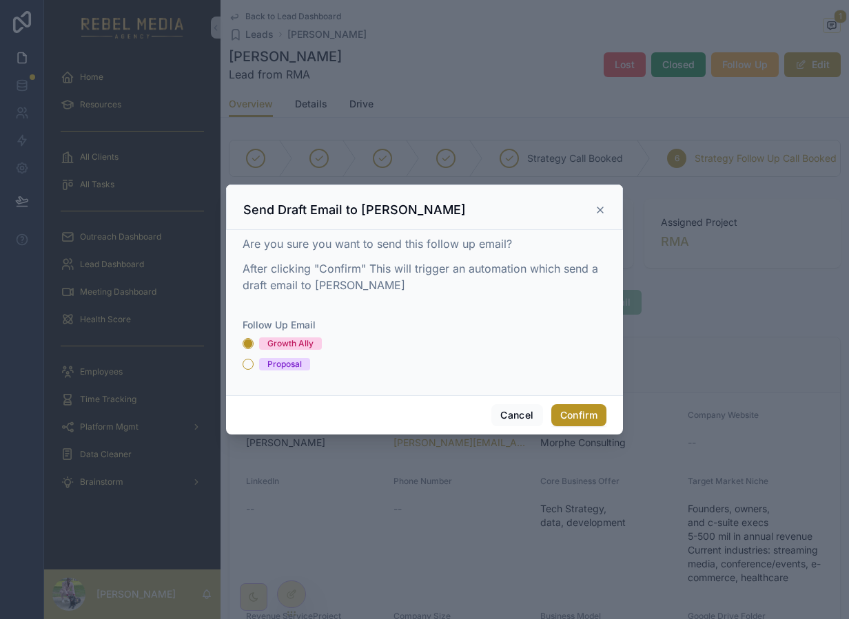
click at [369, 244] on p "Are you sure you want to send this follow up email?" at bounding box center [425, 244] width 364 height 17
click at [368, 271] on p "After clicking "Confirm" This will trigger an automation which send a draft ema…" at bounding box center [425, 276] width 364 height 33
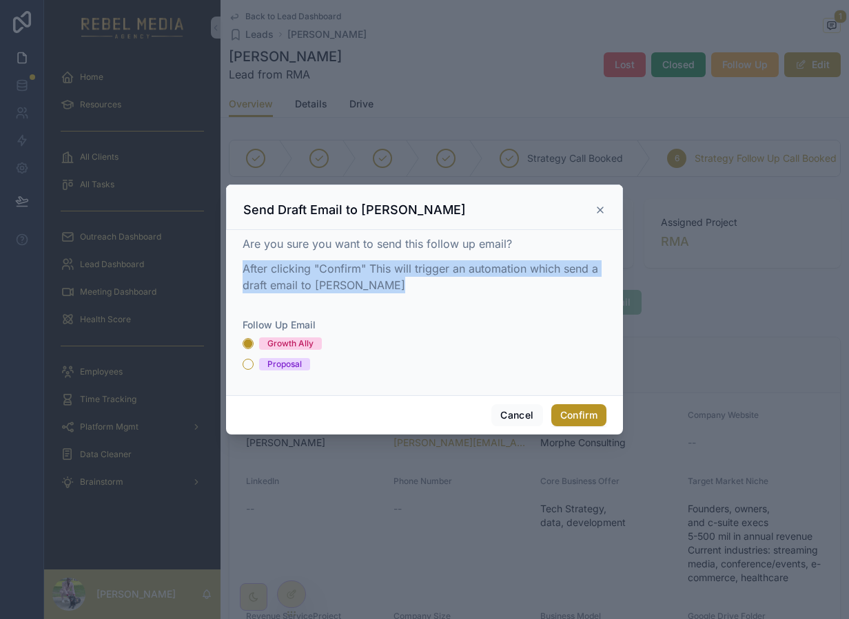
click at [368, 271] on p "After clicking "Confirm" This will trigger an automation which send a draft ema…" at bounding box center [425, 276] width 364 height 33
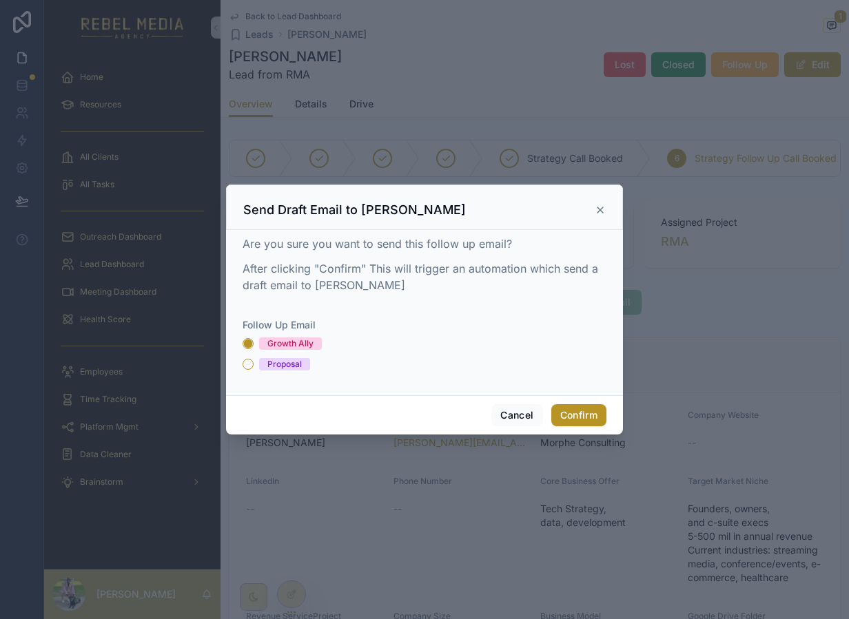
click at [282, 365] on div "Proposal" at bounding box center [284, 364] width 34 height 12
click at [254, 365] on button "Proposal" at bounding box center [248, 364] width 11 height 11
click at [287, 343] on div "Growth Ally" at bounding box center [290, 344] width 46 height 12
click at [254, 343] on button "Growth Ally" at bounding box center [248, 343] width 11 height 11
click at [268, 373] on form "Follow Up Email Growth Ally Proposal" at bounding box center [425, 351] width 364 height 66
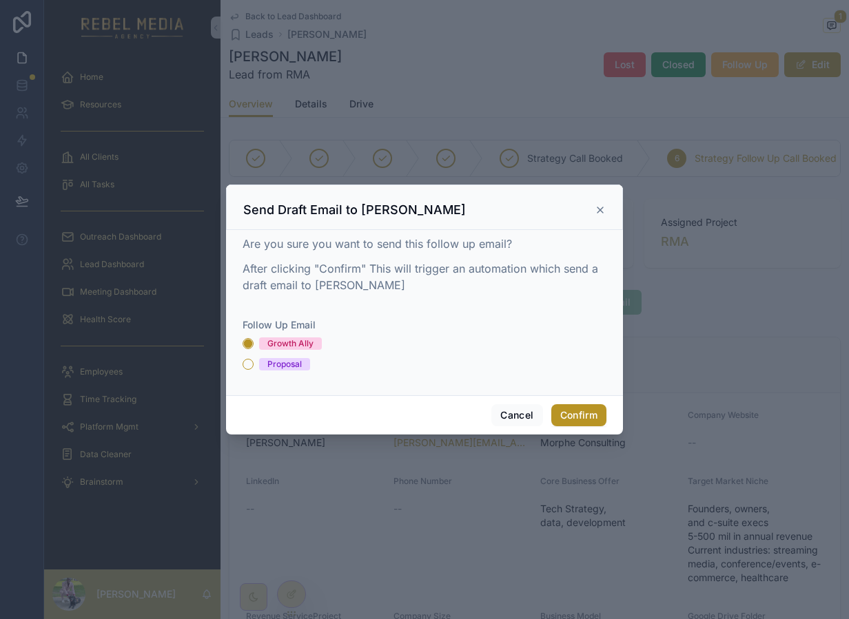
click at [260, 364] on span "Proposal" at bounding box center [284, 364] width 51 height 12
click at [254, 364] on button "Proposal" at bounding box center [248, 364] width 11 height 11
click at [254, 342] on div "Growth Ally" at bounding box center [425, 344] width 364 height 12
click at [247, 342] on button "Growth Ally" at bounding box center [248, 343] width 11 height 11
click at [285, 368] on div "Proposal" at bounding box center [284, 364] width 34 height 12
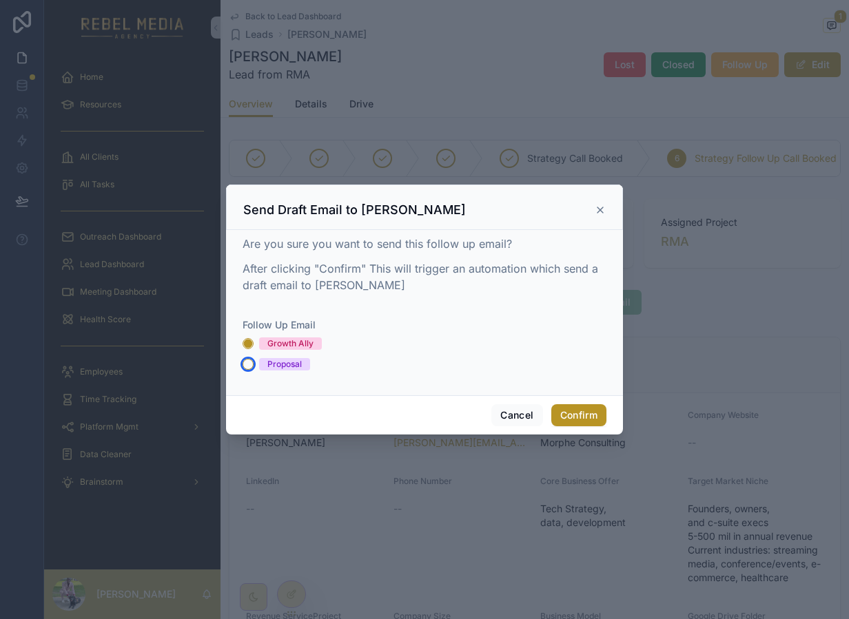
click at [254, 368] on button "Proposal" at bounding box center [248, 364] width 11 height 11
click at [282, 346] on div "Growth Ally" at bounding box center [290, 344] width 46 height 12
click at [254, 346] on button "Growth Ally" at bounding box center [248, 343] width 11 height 11
click at [268, 370] on div "Proposal" at bounding box center [284, 364] width 34 height 12
click at [254, 370] on button "Proposal" at bounding box center [248, 364] width 11 height 11
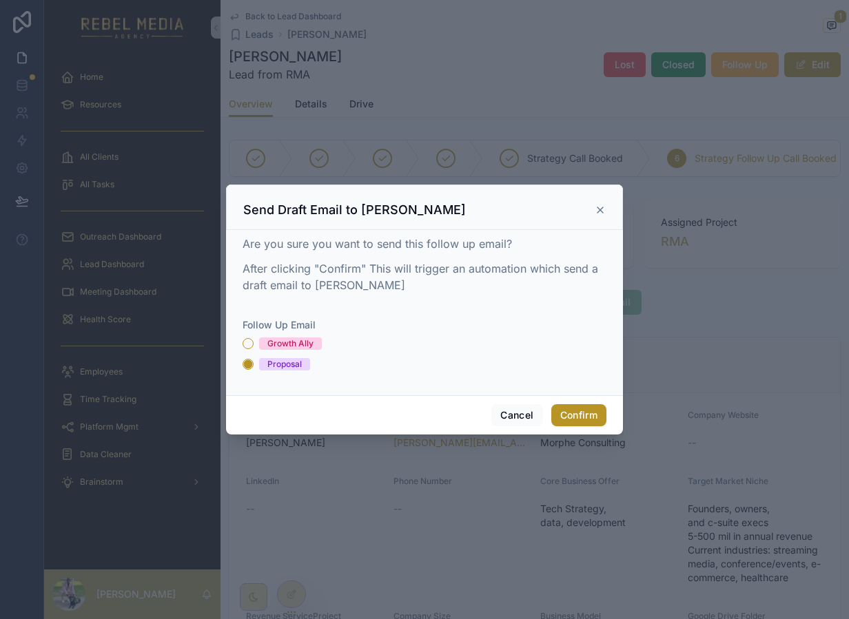
click at [273, 342] on div "Growth Ally" at bounding box center [290, 344] width 46 height 12
click at [254, 342] on button "Growth Ally" at bounding box center [248, 343] width 11 height 11
click at [594, 420] on button "Confirm" at bounding box center [578, 415] width 55 height 22
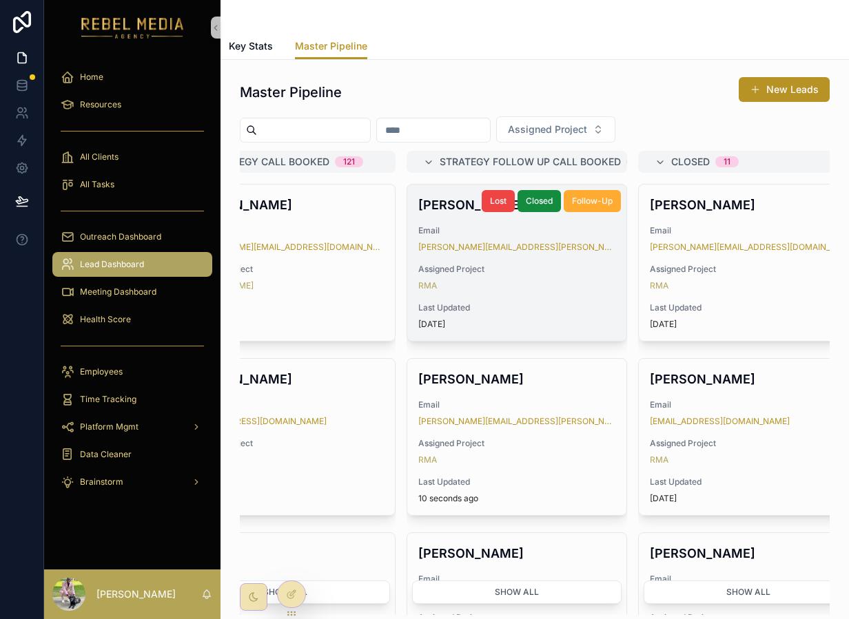
click at [538, 285] on div "RMA" at bounding box center [516, 285] width 197 height 11
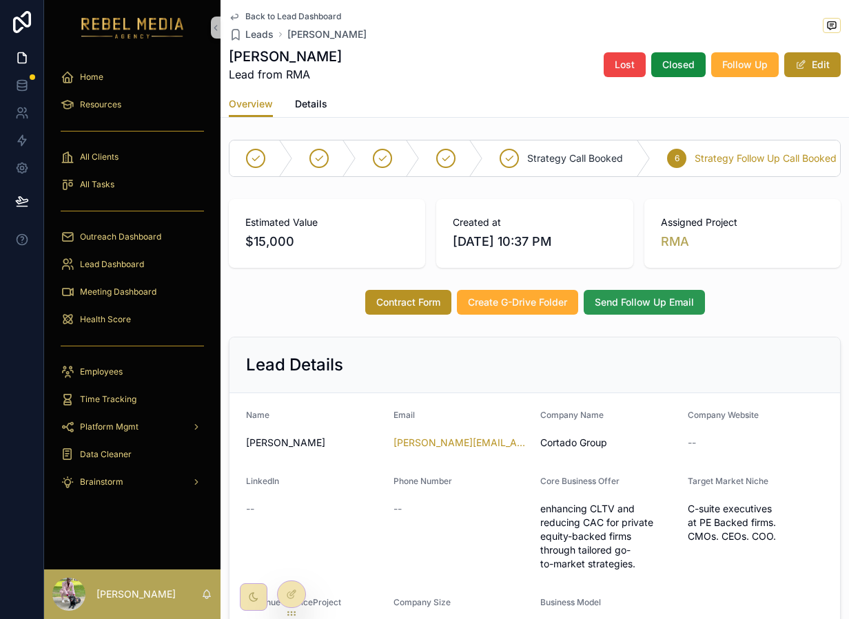
click at [671, 302] on span "Send Follow Up Email" at bounding box center [644, 303] width 99 height 14
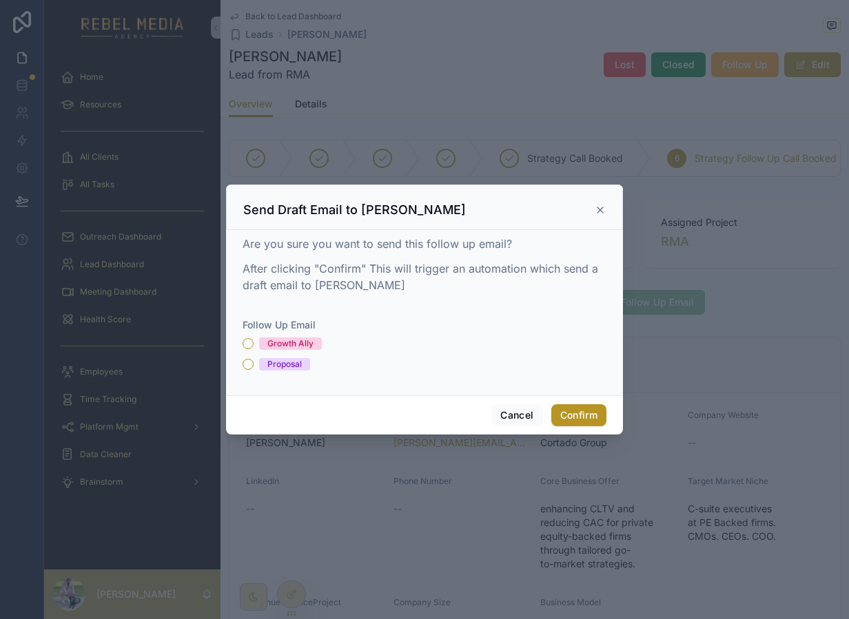
click at [286, 340] on div "Growth Ally" at bounding box center [290, 344] width 46 height 12
click at [254, 340] on button "Growth Ally" at bounding box center [248, 343] width 11 height 11
click at [584, 408] on button "Confirm" at bounding box center [578, 415] width 55 height 22
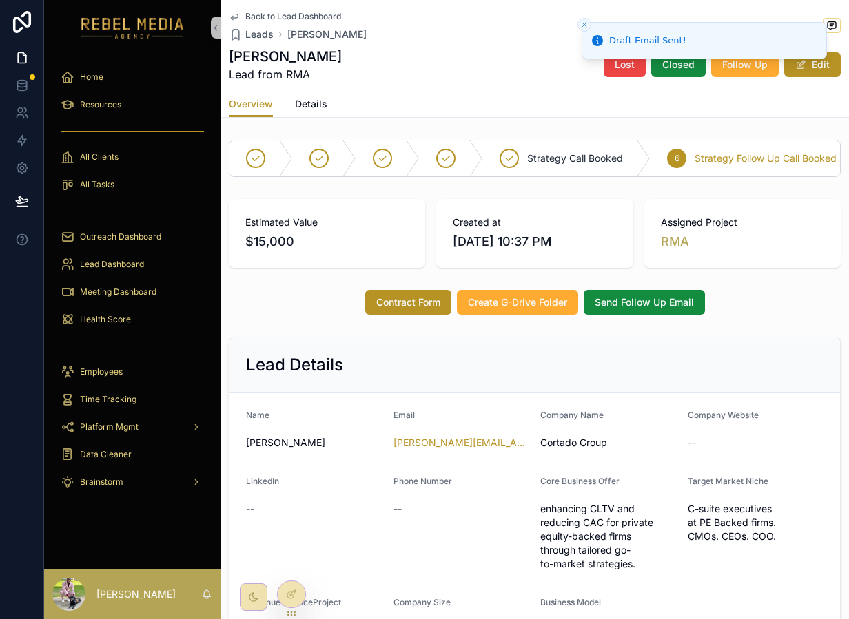
click at [294, 17] on span "Back to Lead Dashboard" at bounding box center [293, 16] width 96 height 11
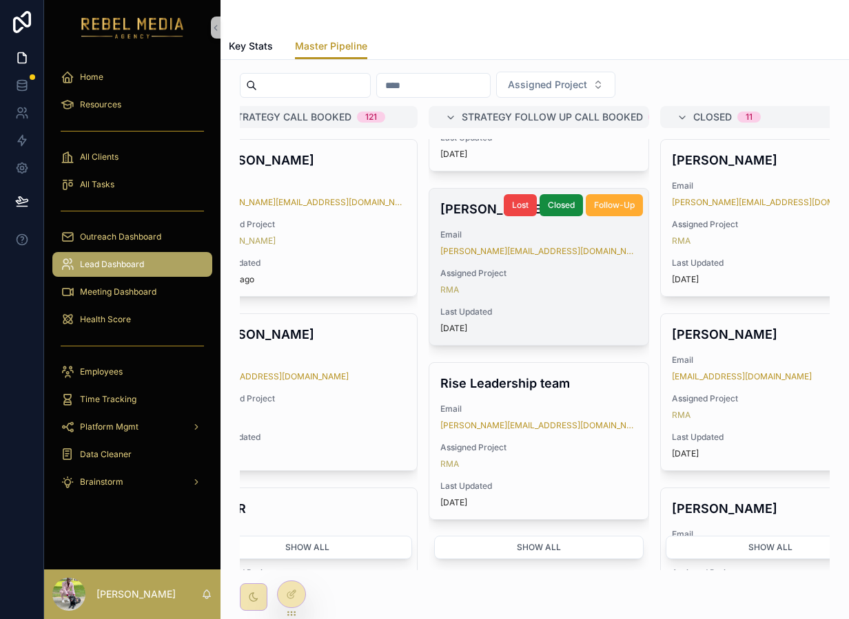
scroll to position [54, 0]
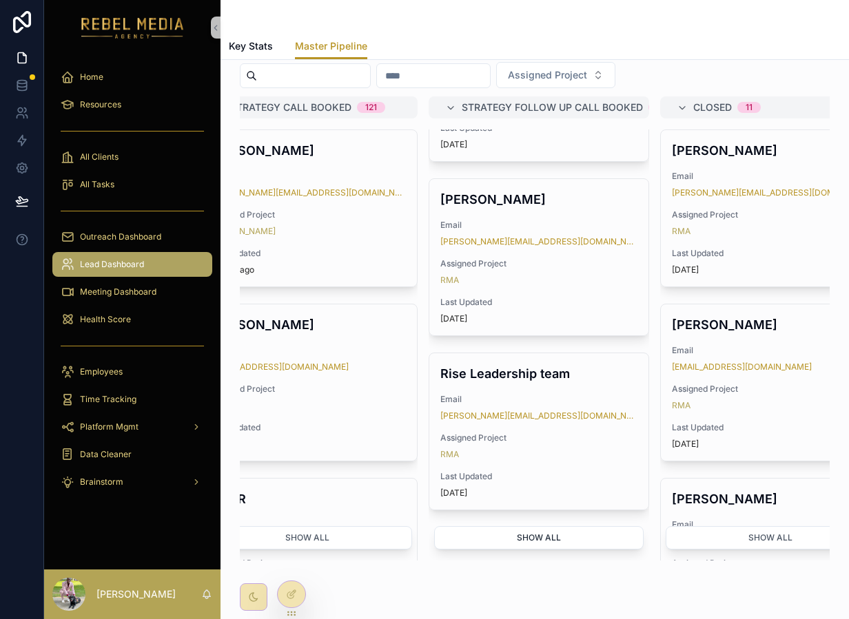
click at [565, 535] on button "Show all" at bounding box center [538, 537] width 209 height 23
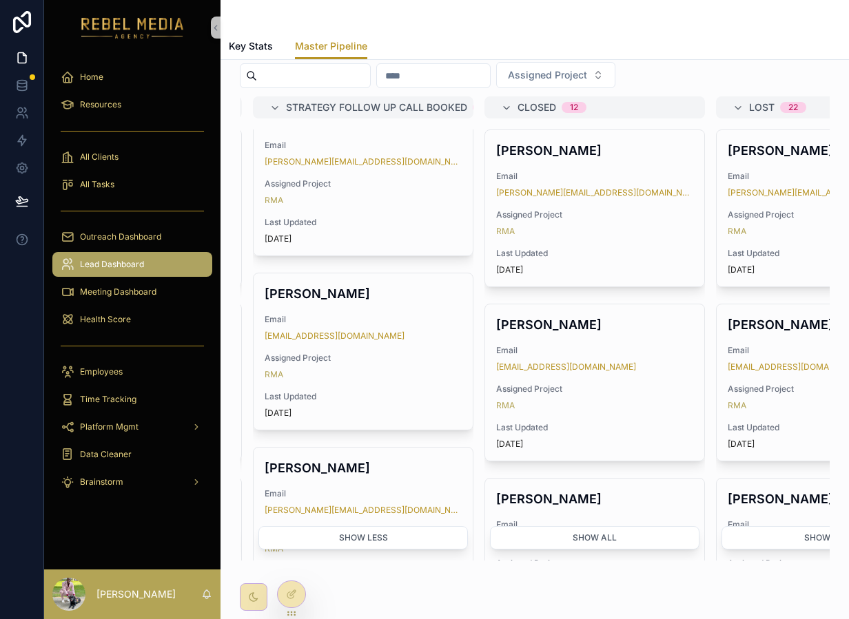
scroll to position [1887, 0]
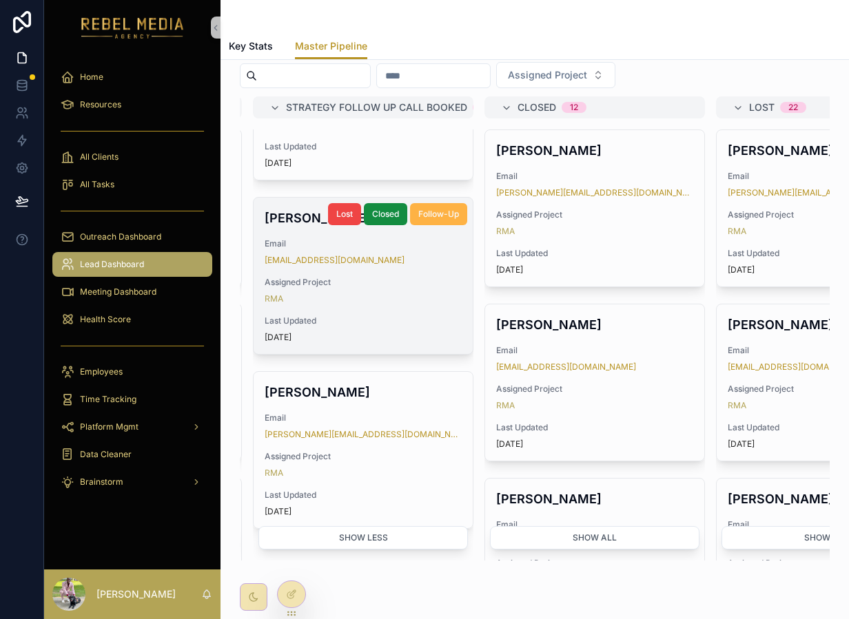
click at [418, 203] on button "Follow-Up" at bounding box center [438, 214] width 57 height 22
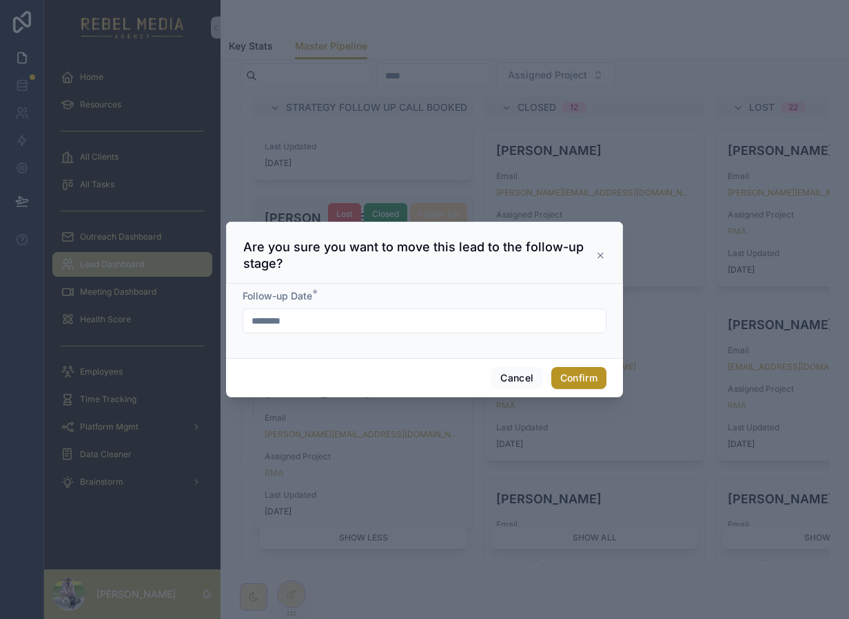
click at [393, 325] on input "********" at bounding box center [424, 320] width 362 height 19
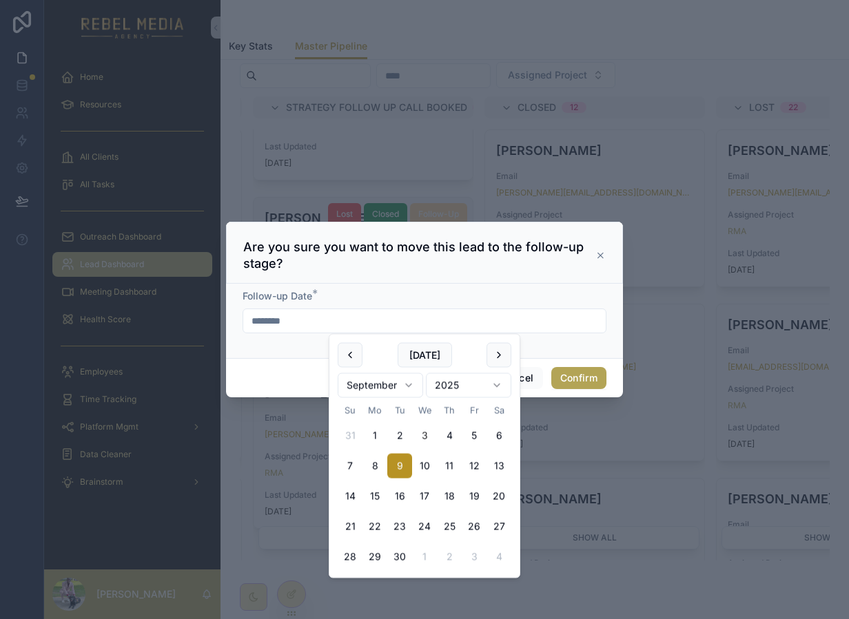
click at [566, 378] on button "Confirm" at bounding box center [578, 378] width 55 height 22
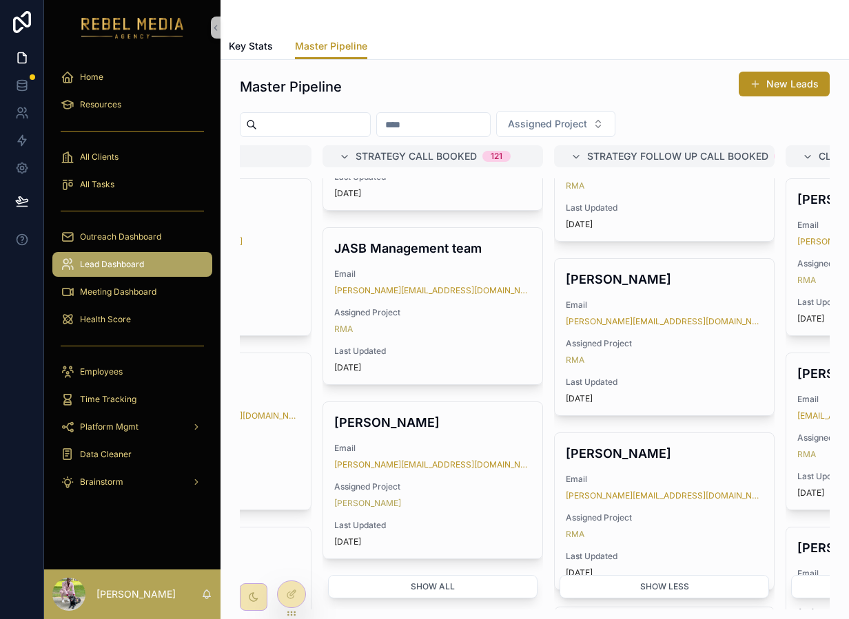
scroll to position [112, 0]
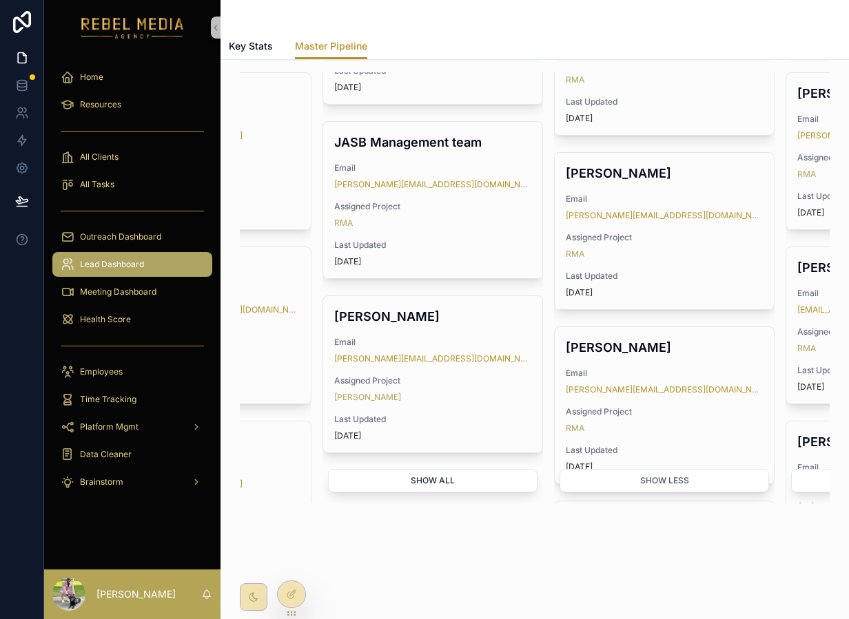
click at [412, 469] on button "Show all" at bounding box center [432, 480] width 209 height 23
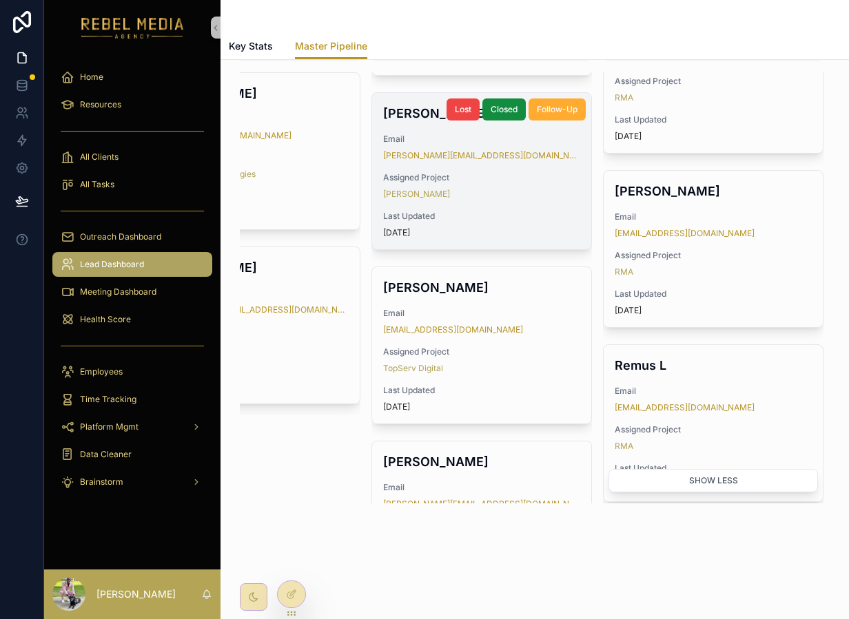
scroll to position [0, 0]
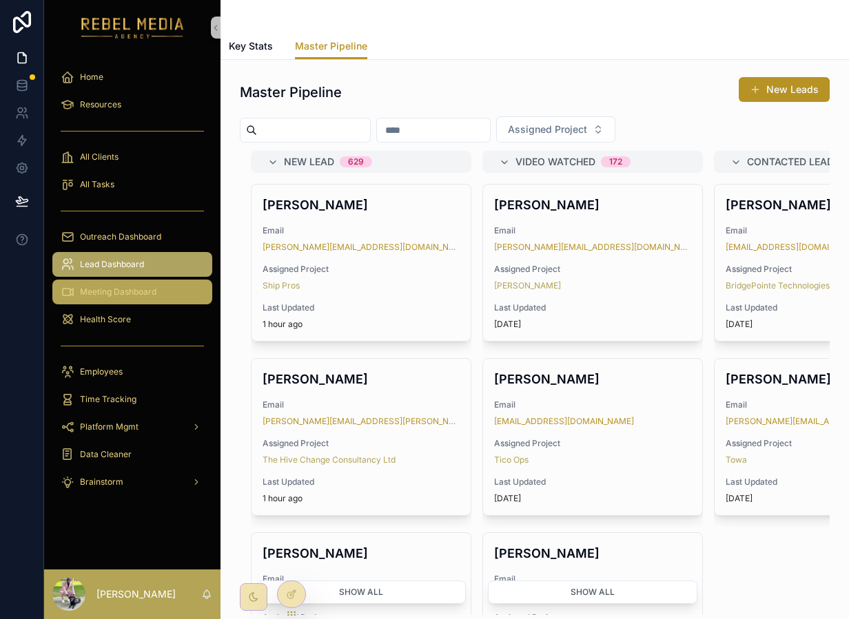
click at [148, 298] on div "Meeting Dashboard" at bounding box center [132, 292] width 143 height 22
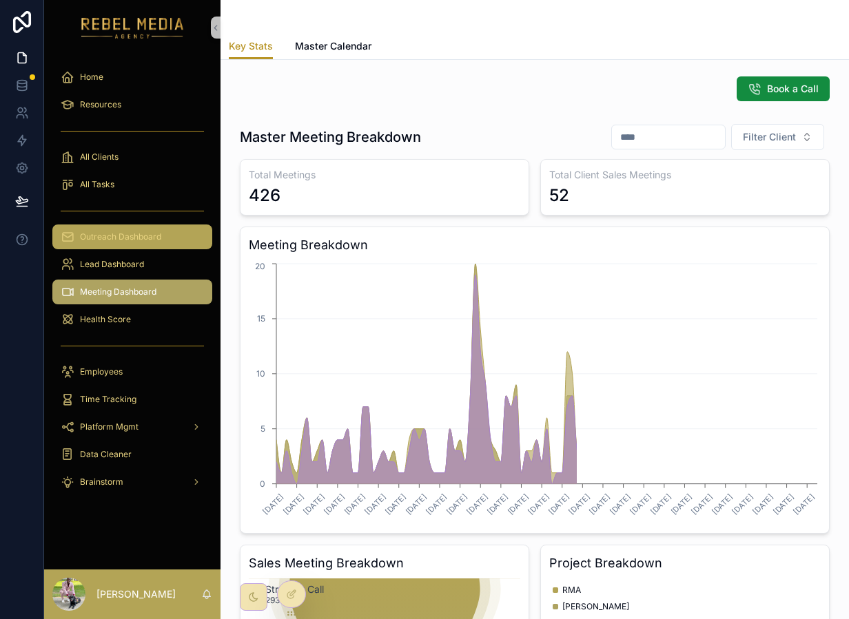
click at [134, 238] on span "Outreach Dashboard" at bounding box center [120, 236] width 81 height 11
